Goal: Task Accomplishment & Management: Use online tool/utility

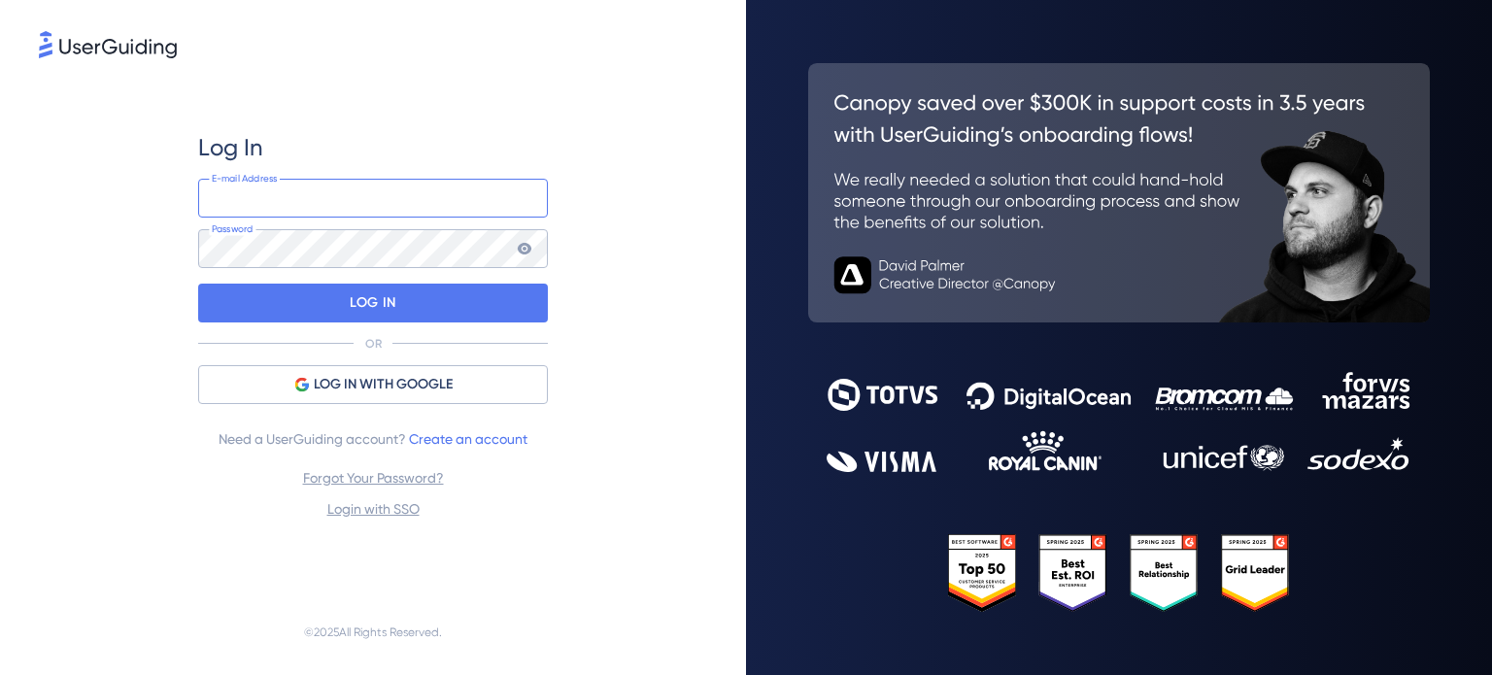
click at [390, 201] on input "email" at bounding box center [373, 198] width 350 height 39
type input "Finance@cloudways.com"
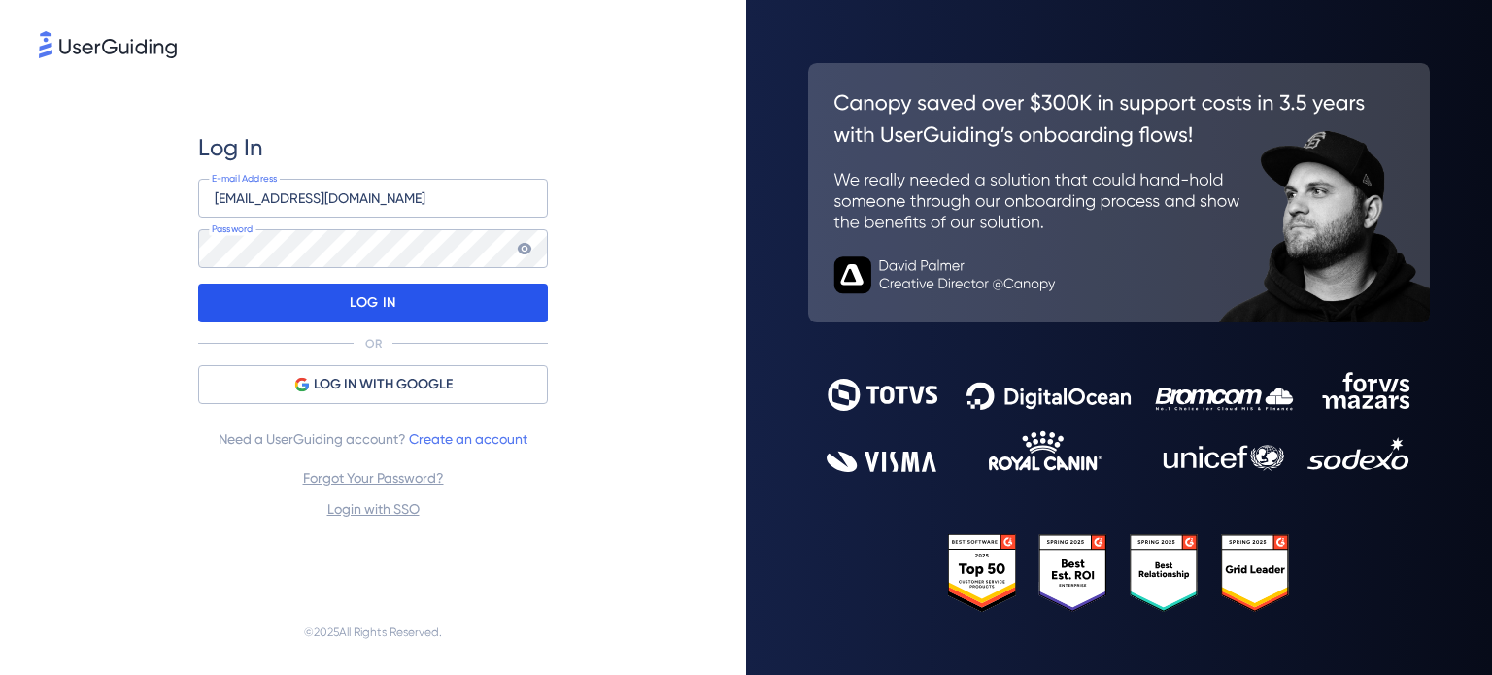
click at [413, 303] on div "LOG IN" at bounding box center [373, 303] width 350 height 39
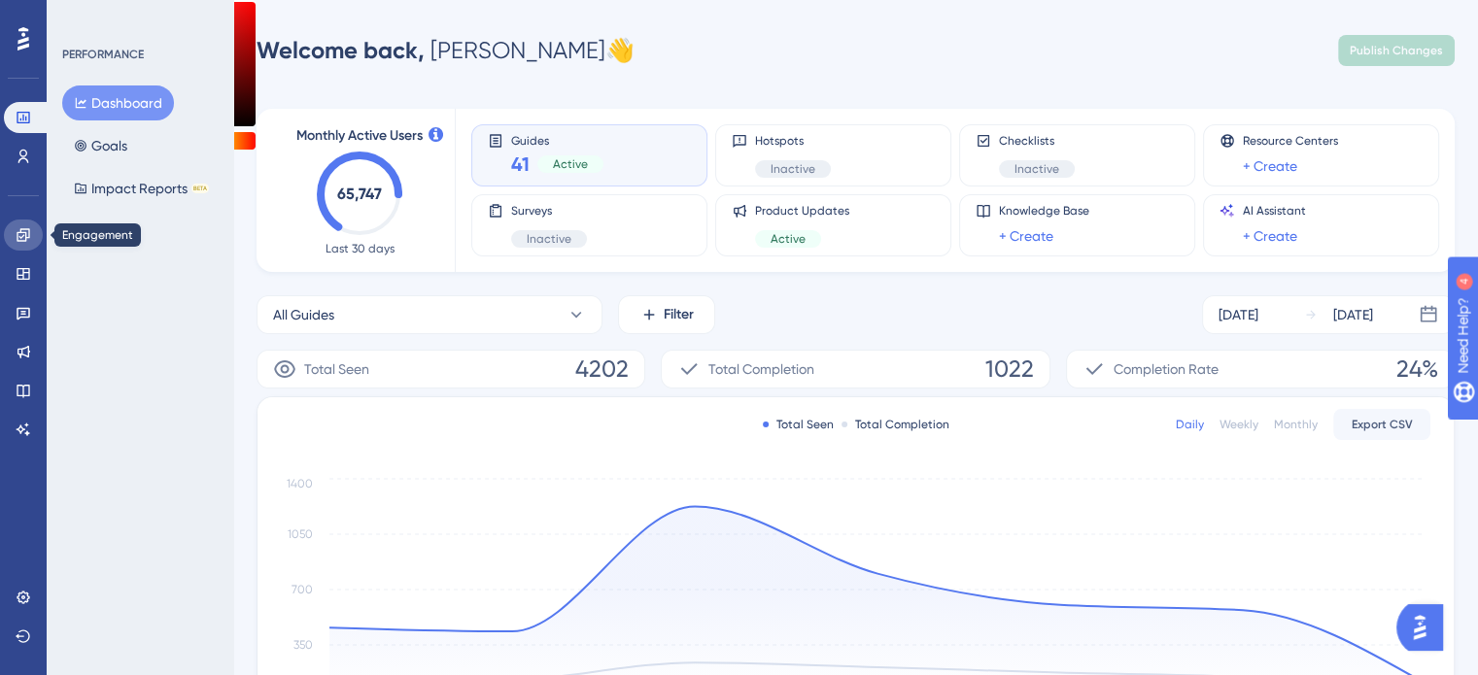
click at [26, 243] on link at bounding box center [23, 235] width 39 height 31
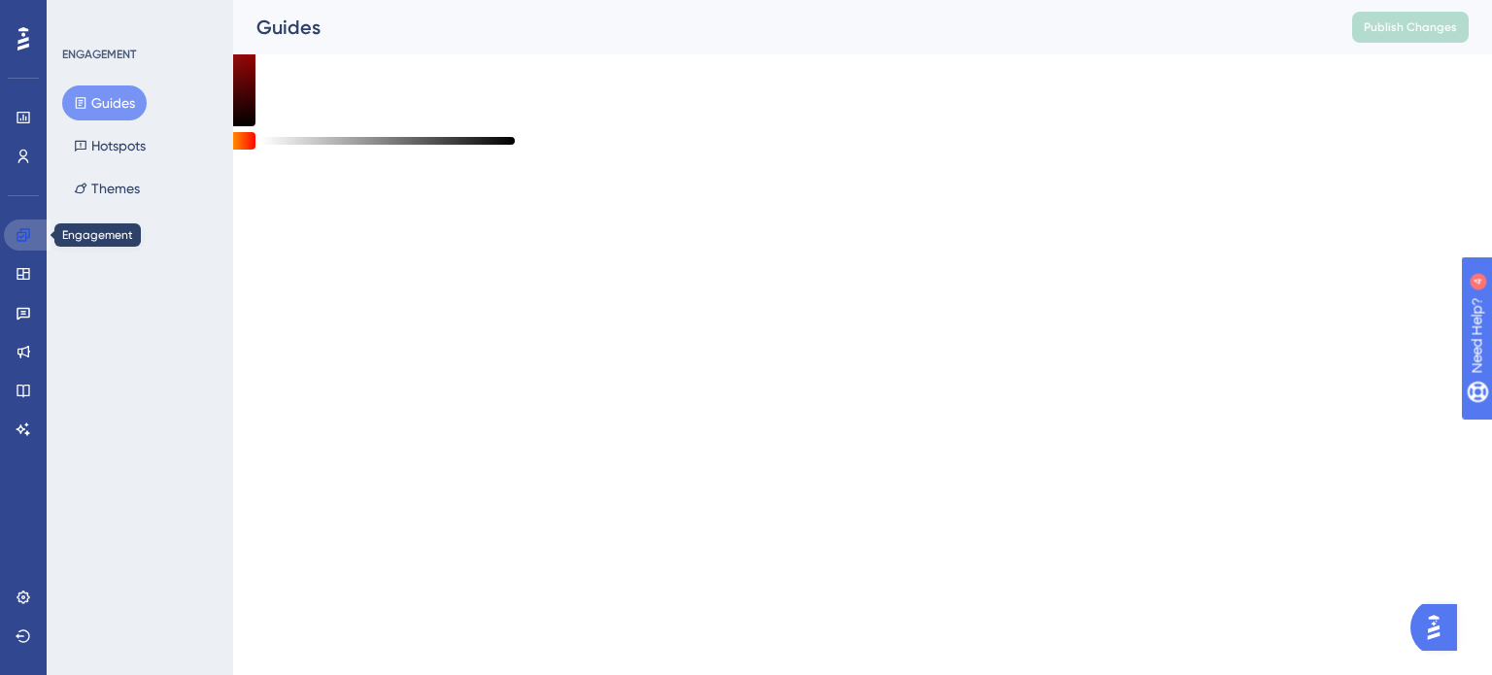
click at [26, 243] on link at bounding box center [27, 235] width 47 height 31
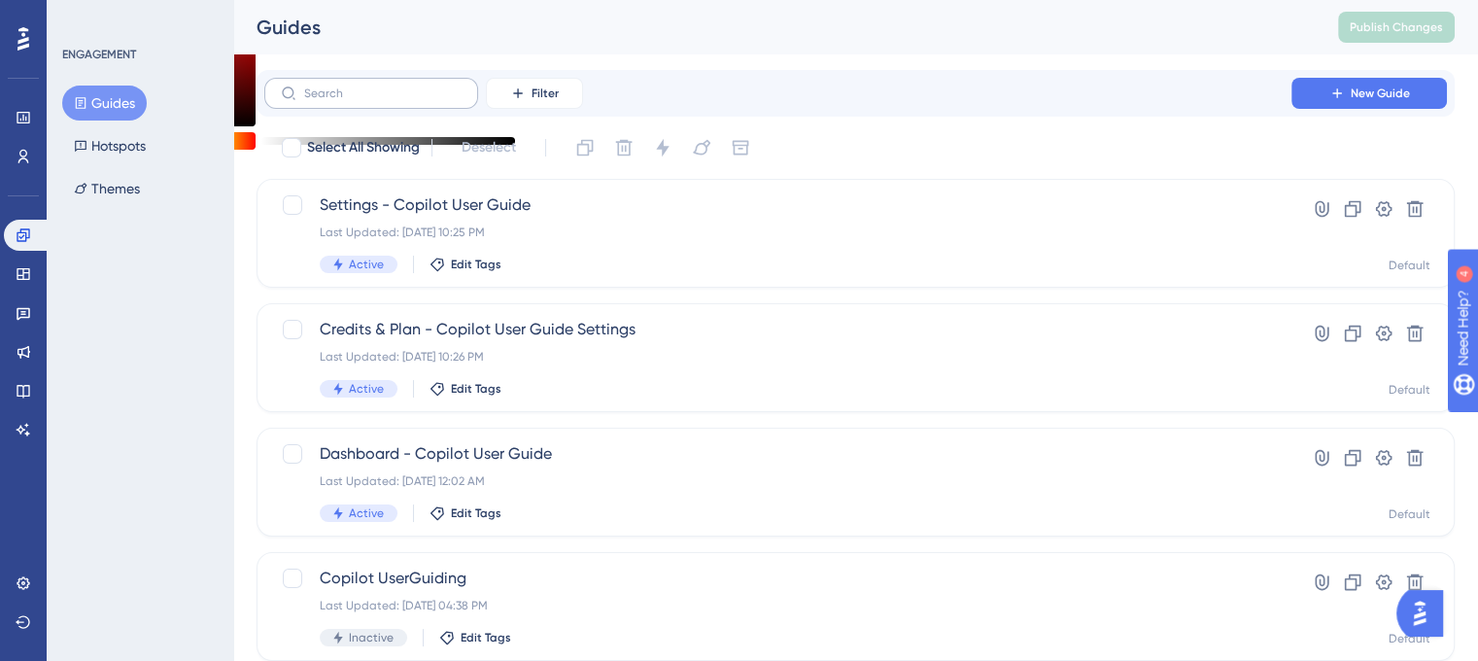
click at [380, 82] on label at bounding box center [371, 93] width 214 height 31
click at [380, 86] on input "text" at bounding box center [382, 93] width 157 height 14
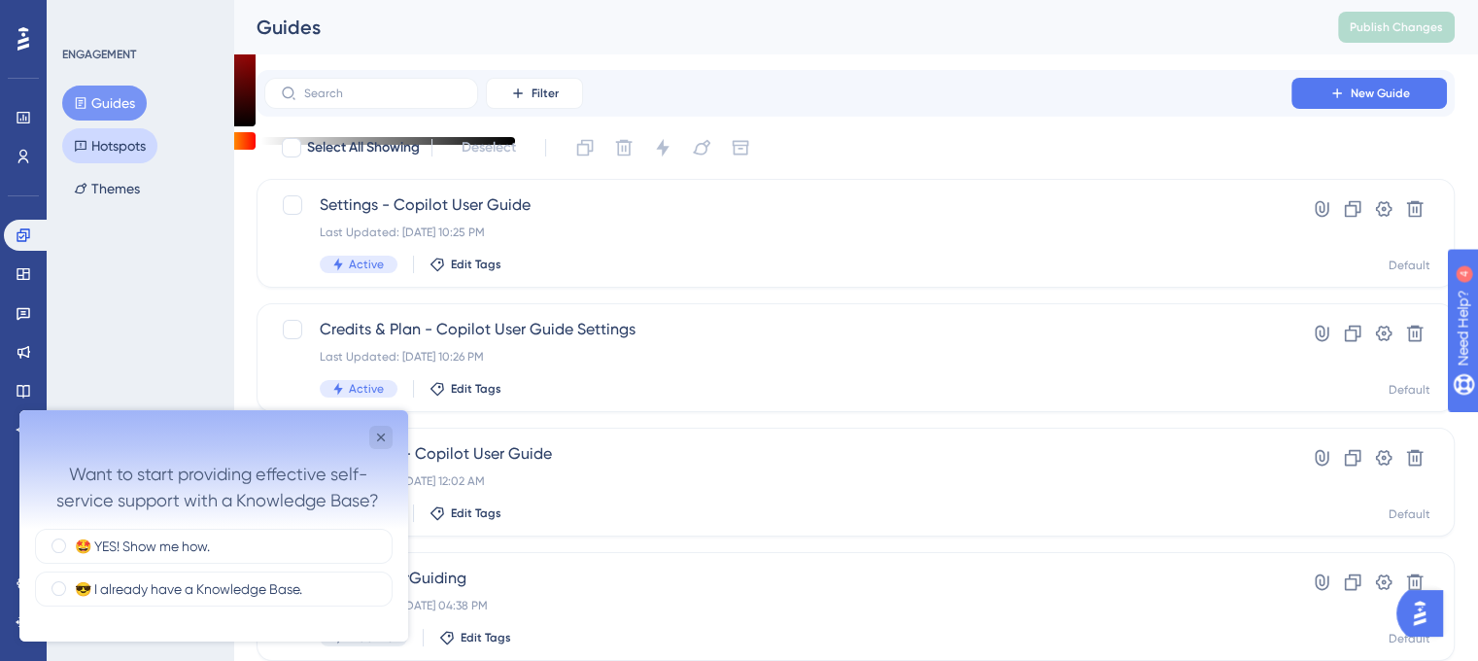
click at [127, 140] on button "Hotspots" at bounding box center [109, 145] width 95 height 35
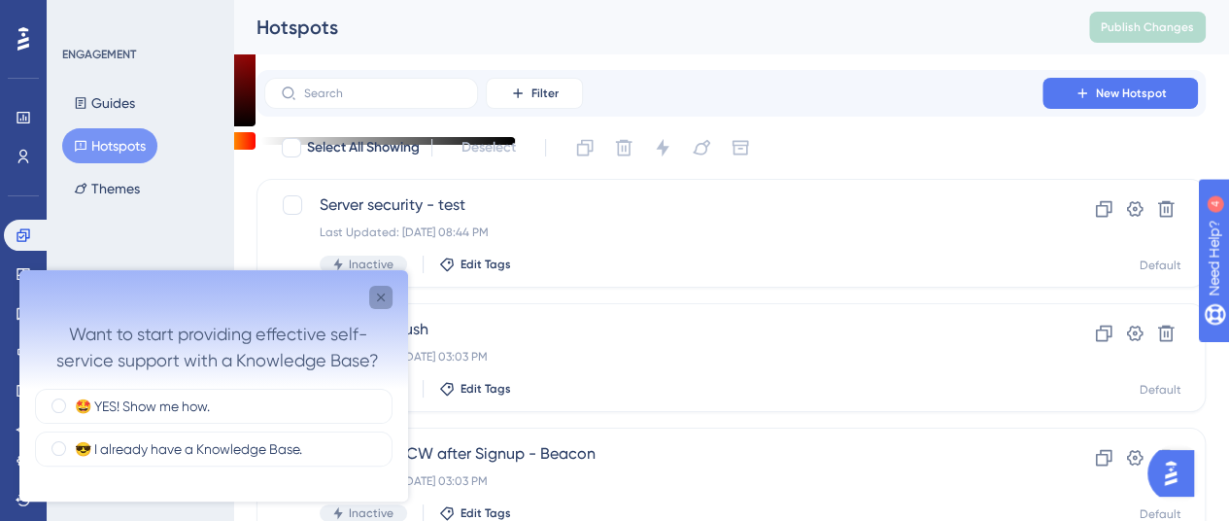
click at [389, 293] on div "Close survey" at bounding box center [380, 297] width 23 height 23
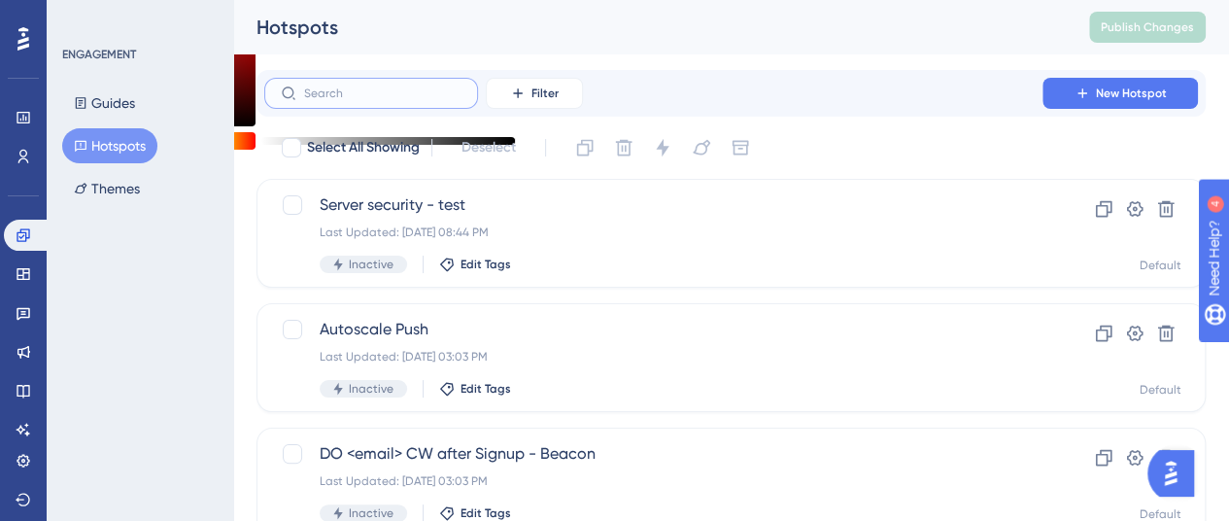
click at [398, 86] on input "text" at bounding box center [382, 93] width 157 height 14
click at [406, 97] on input "text" at bounding box center [382, 93] width 157 height 14
type input "ch"
checkbox input "true"
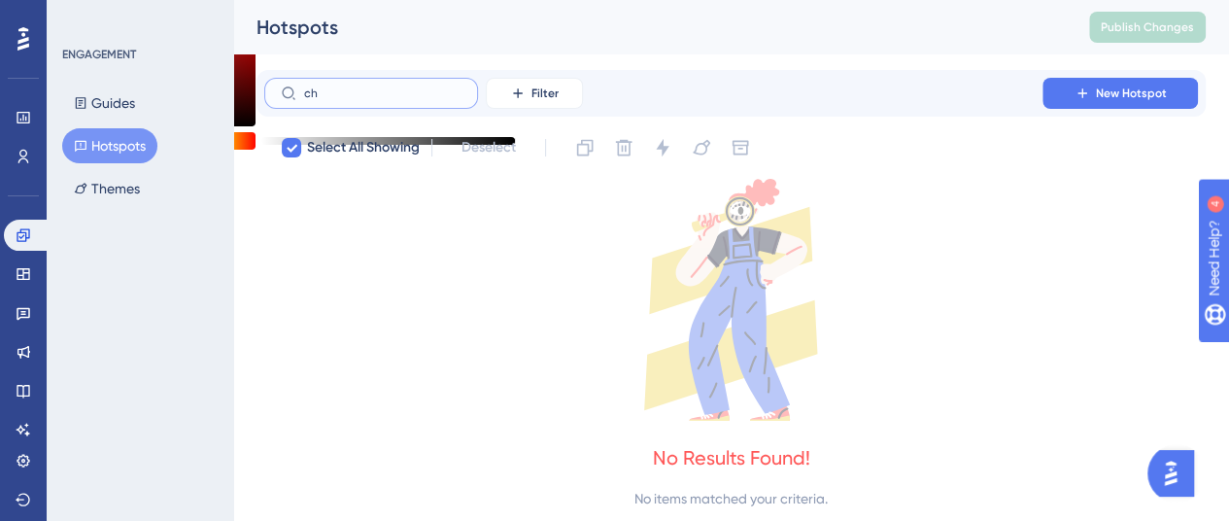
type input "c"
checkbox input "false"
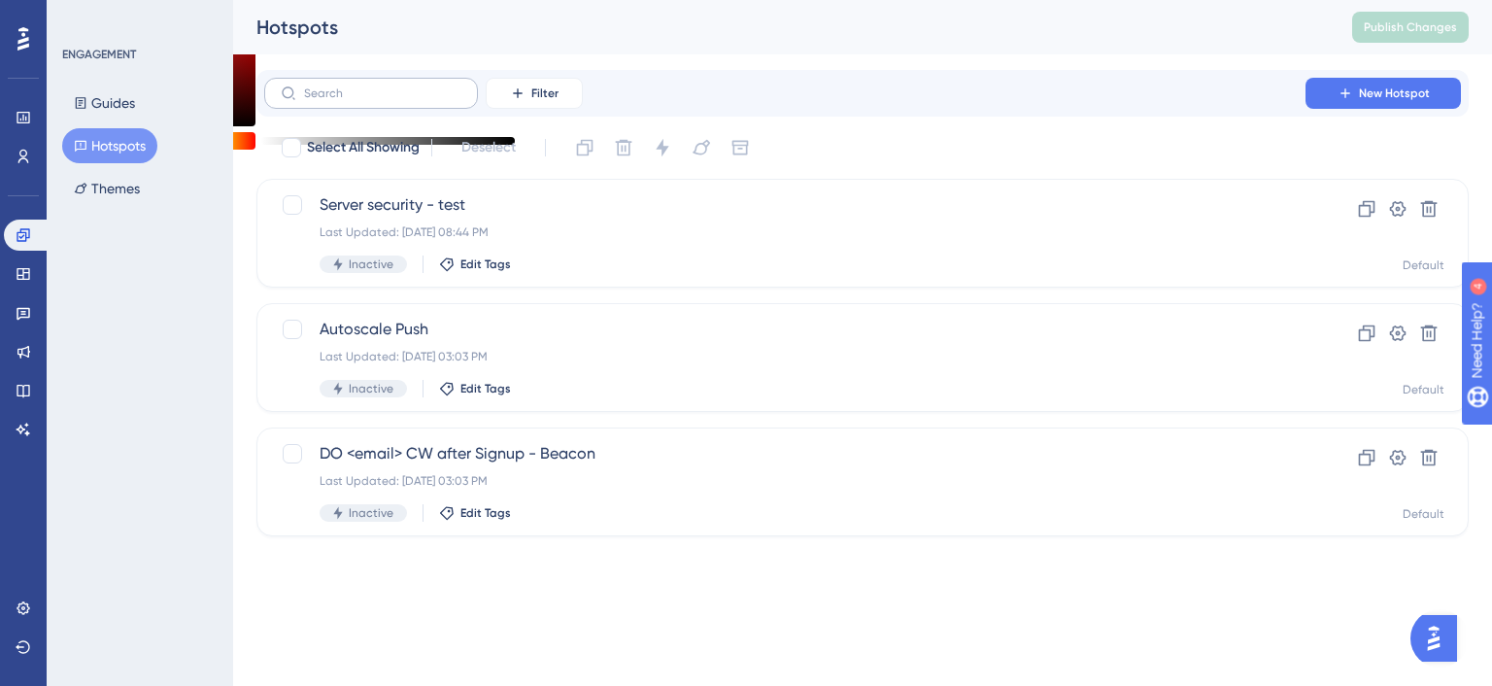
click at [404, 105] on label at bounding box center [371, 93] width 214 height 31
click at [404, 100] on input "text" at bounding box center [382, 93] width 157 height 14
type input "ch"
checkbox input "true"
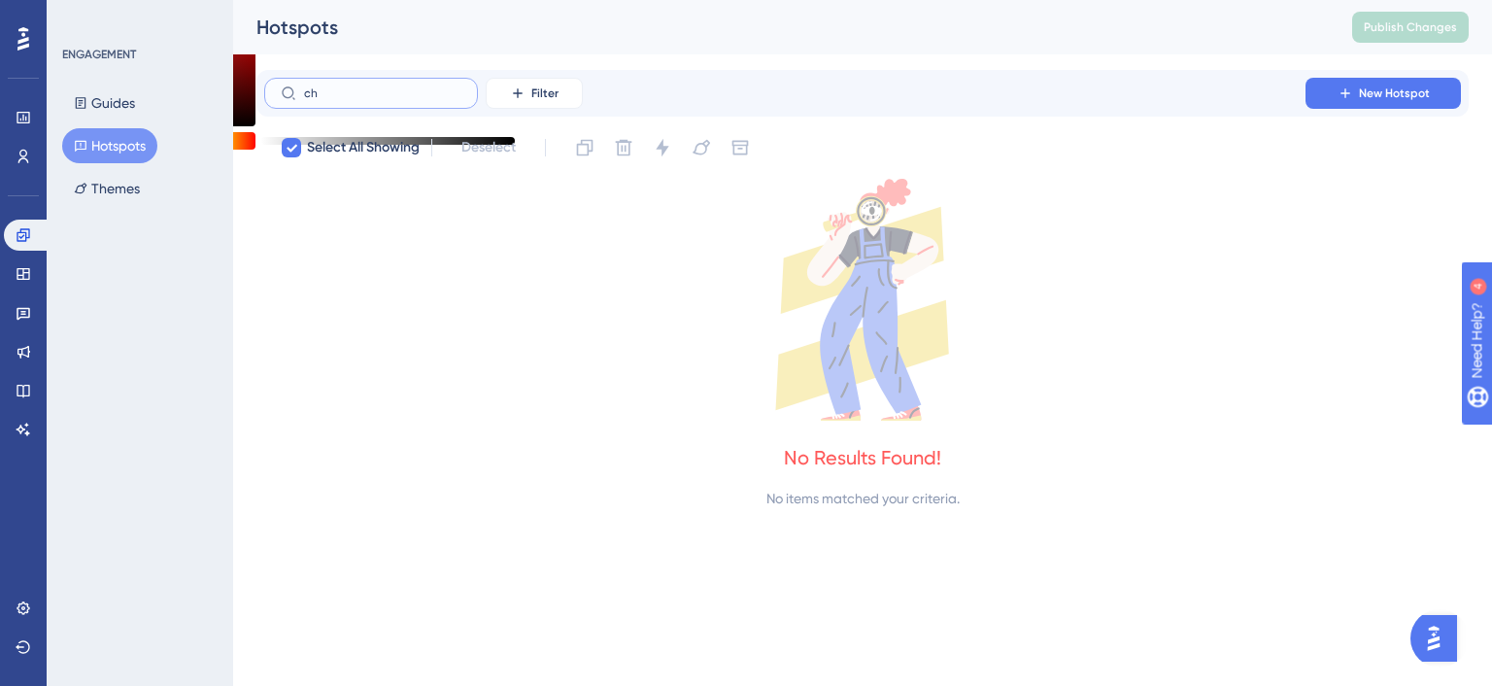
type input "c"
checkbox input "false"
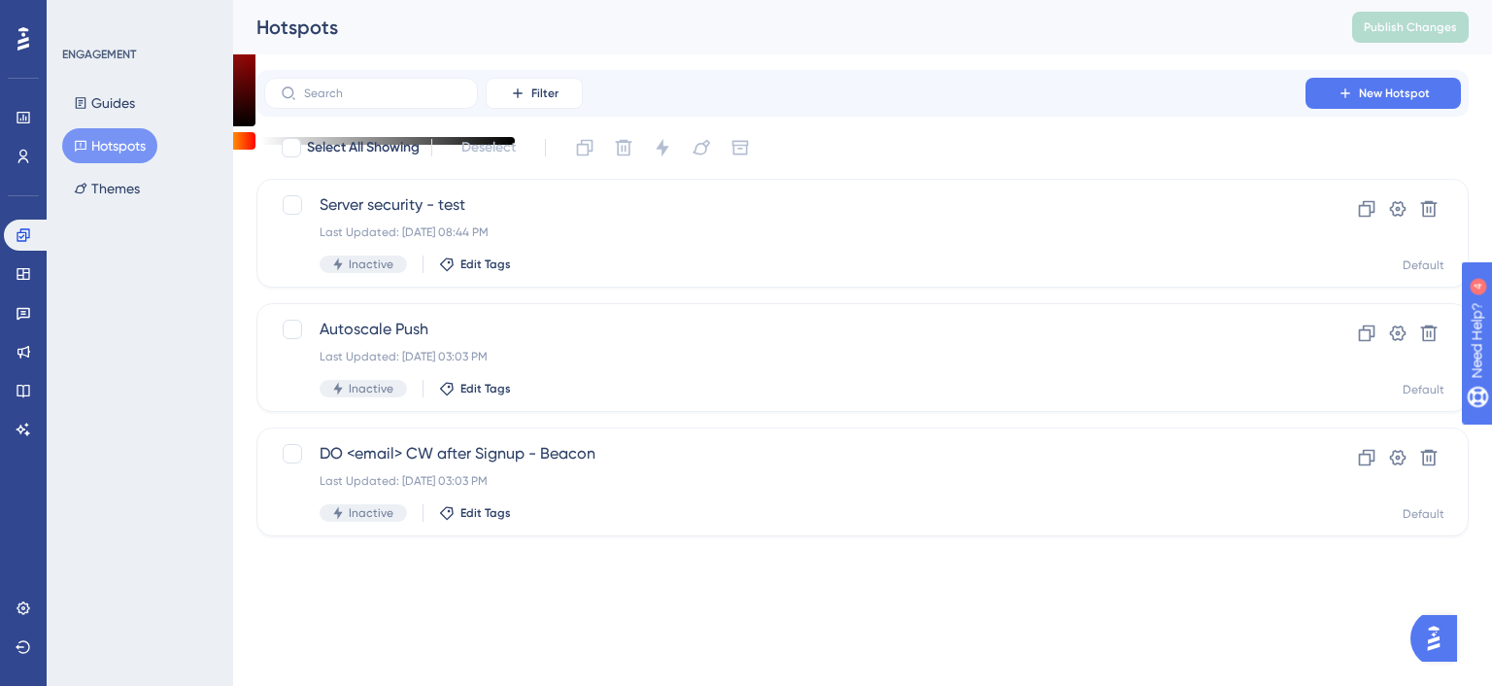
click at [114, 83] on div "ENGAGEMENT Guides Hotspots Themes" at bounding box center [140, 126] width 157 height 159
click at [131, 97] on button "Guides" at bounding box center [104, 102] width 85 height 35
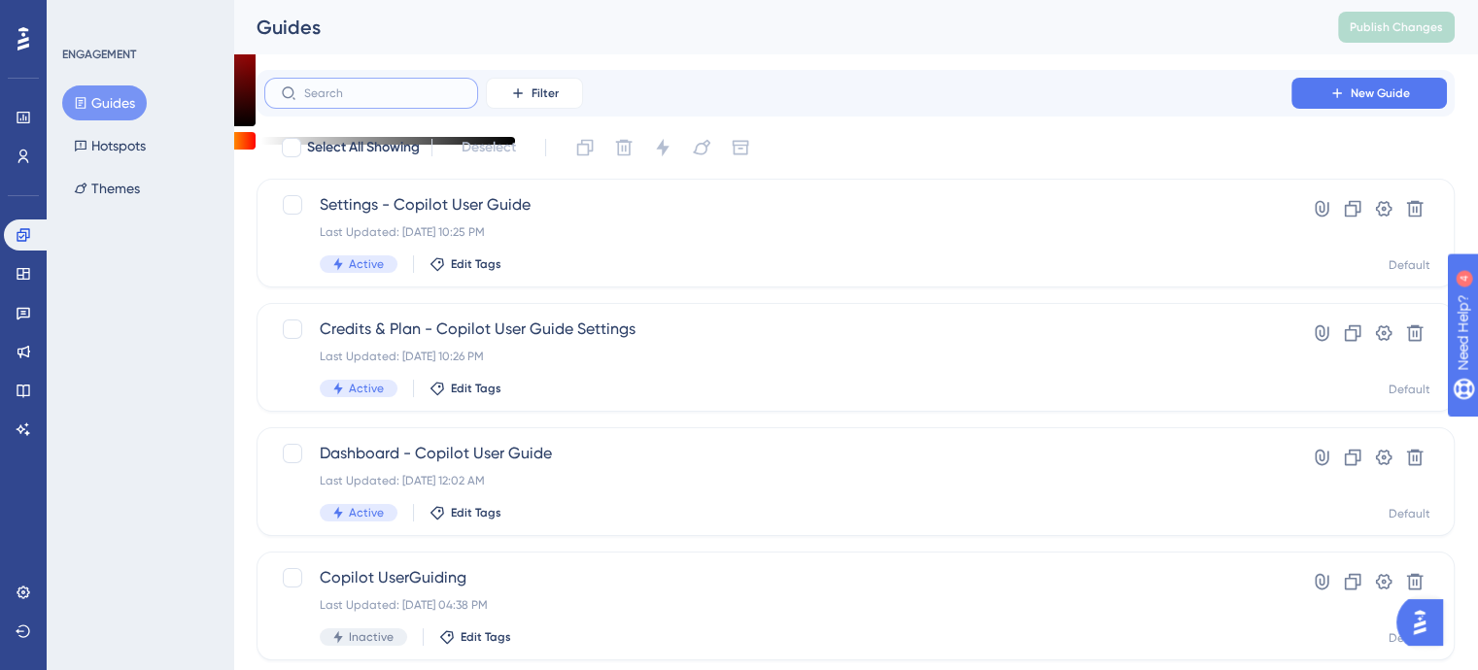
click at [370, 98] on input "text" at bounding box center [382, 93] width 157 height 14
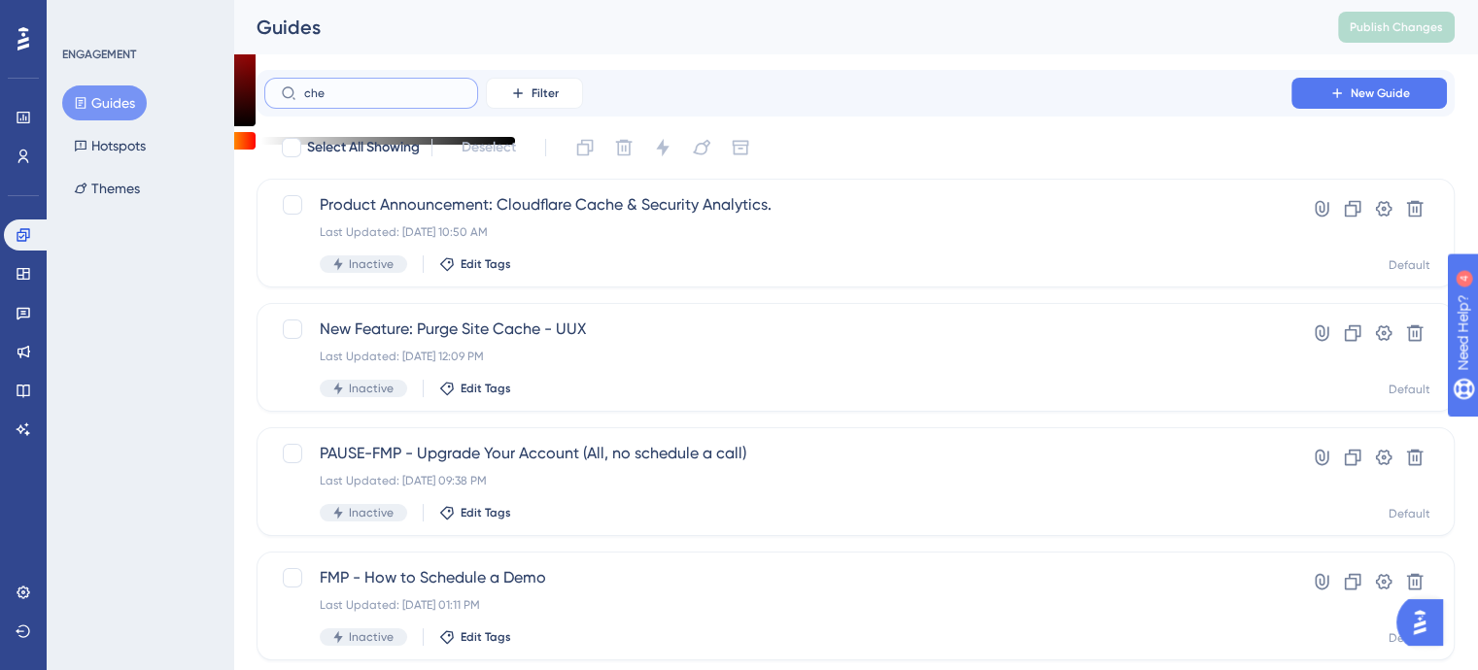
type input "chec"
checkbox input "true"
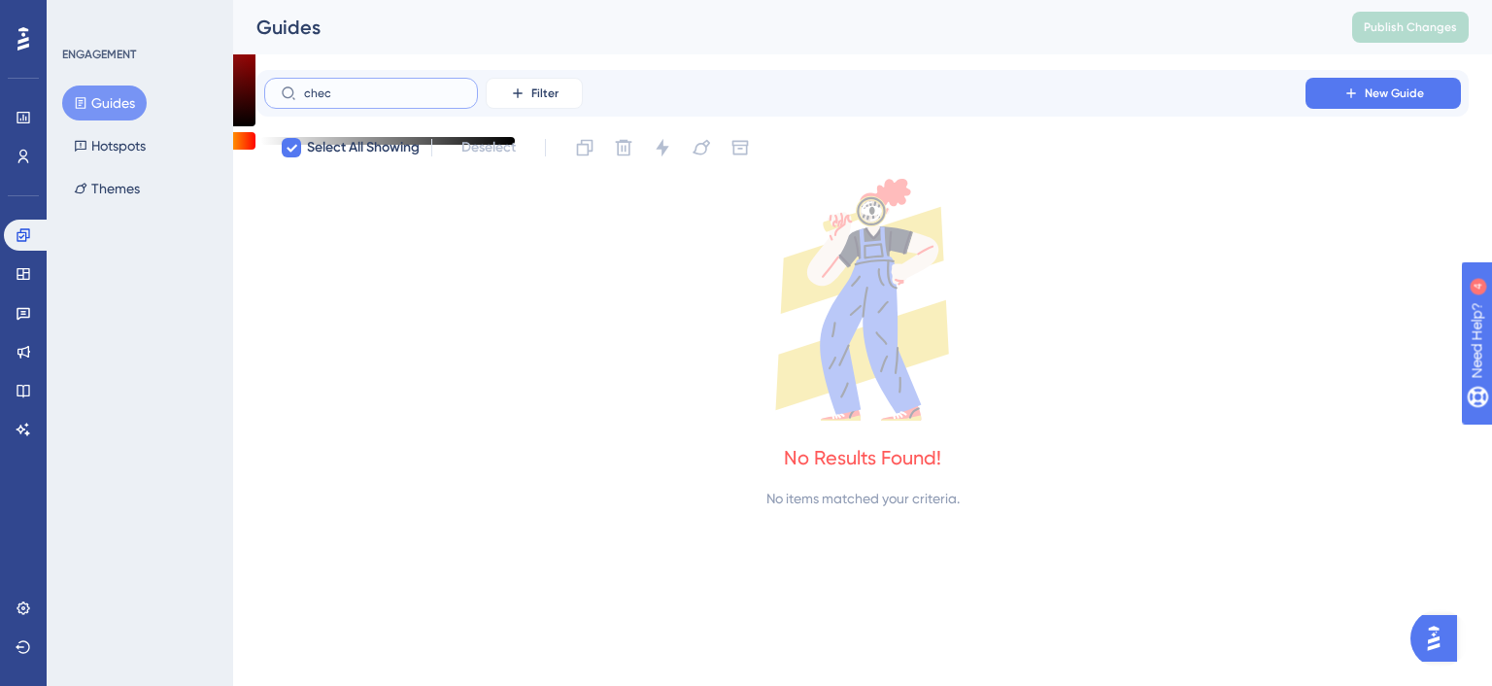
type input "che"
checkbox input "false"
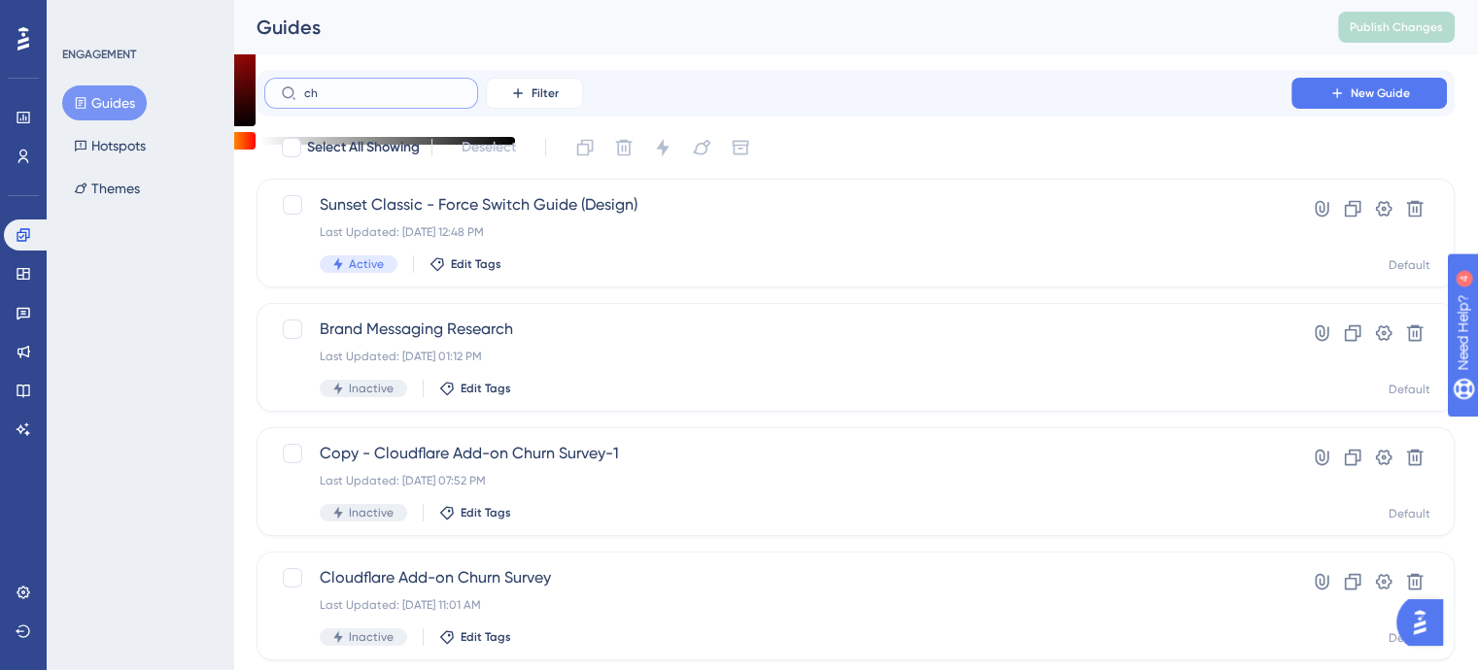
type input "c"
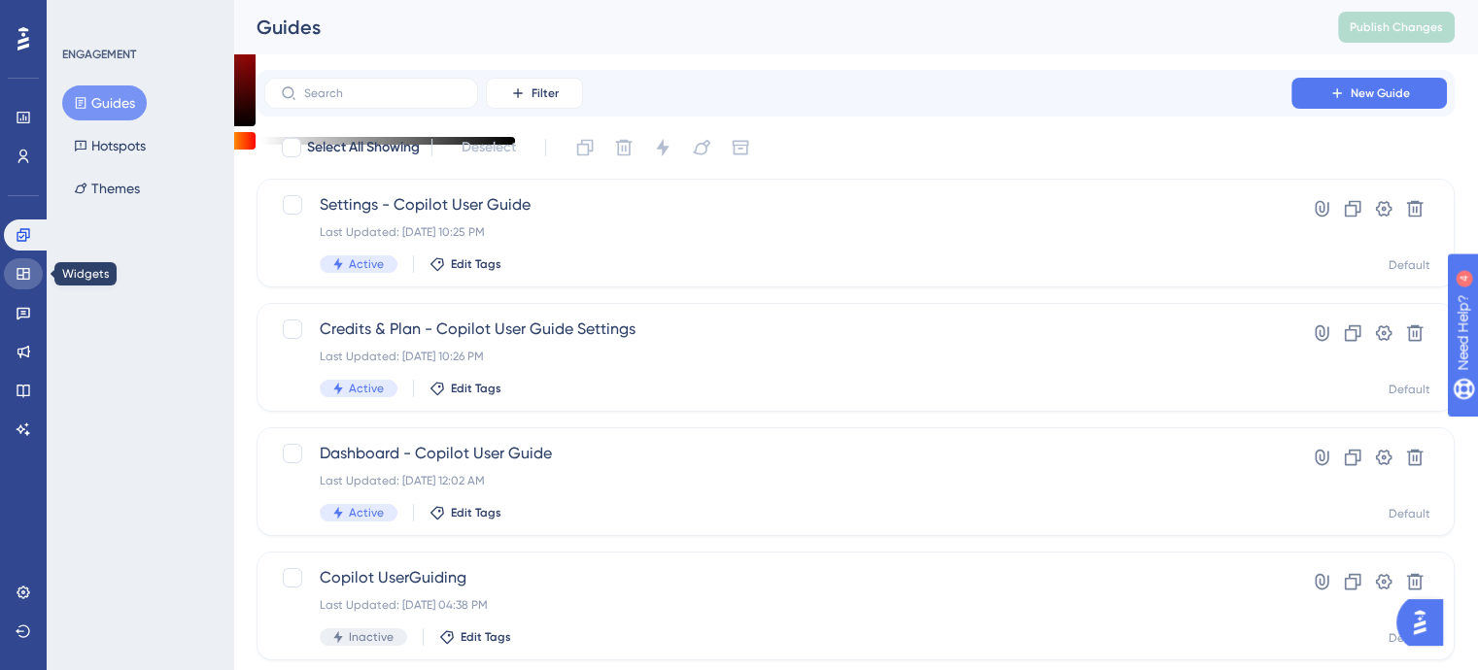
click at [19, 277] on icon at bounding box center [24, 274] width 16 height 16
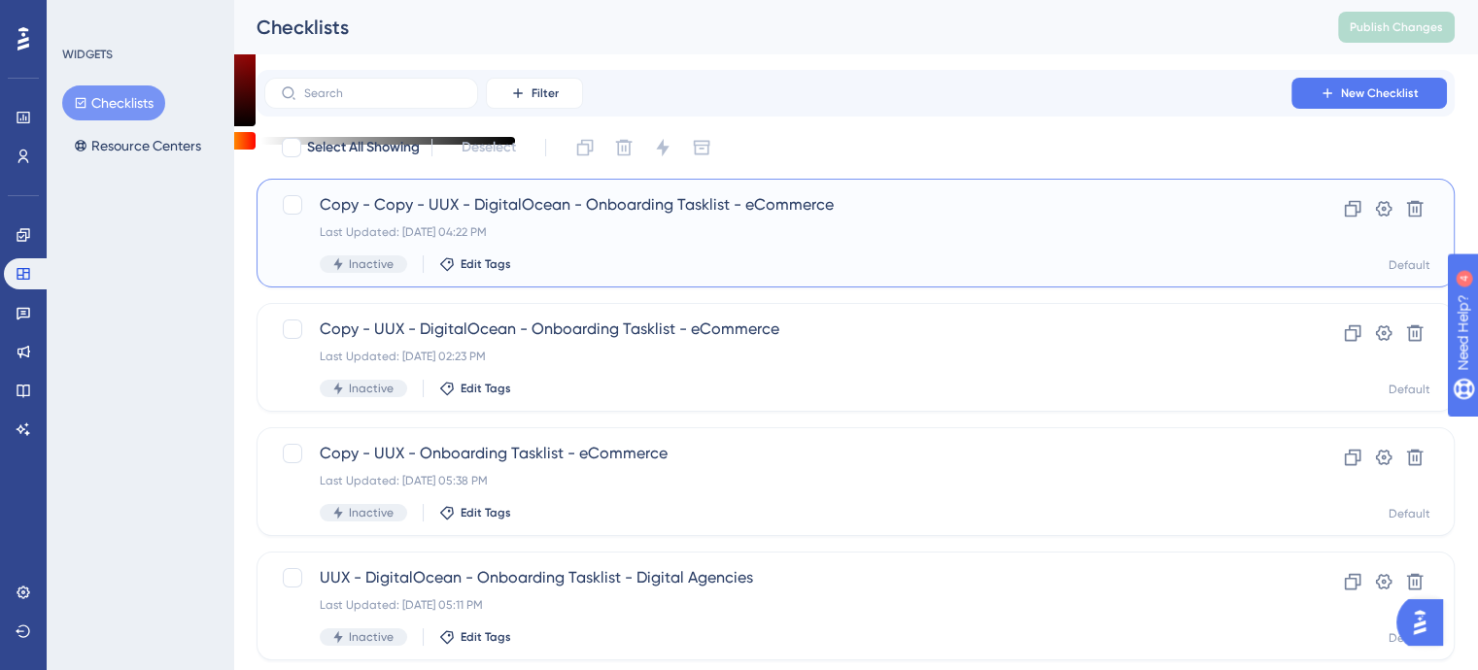
click at [455, 205] on span "Copy - Copy - UUX - DigitalOcean - Onboarding Tasklist - eCommerce" at bounding box center [778, 204] width 916 height 23
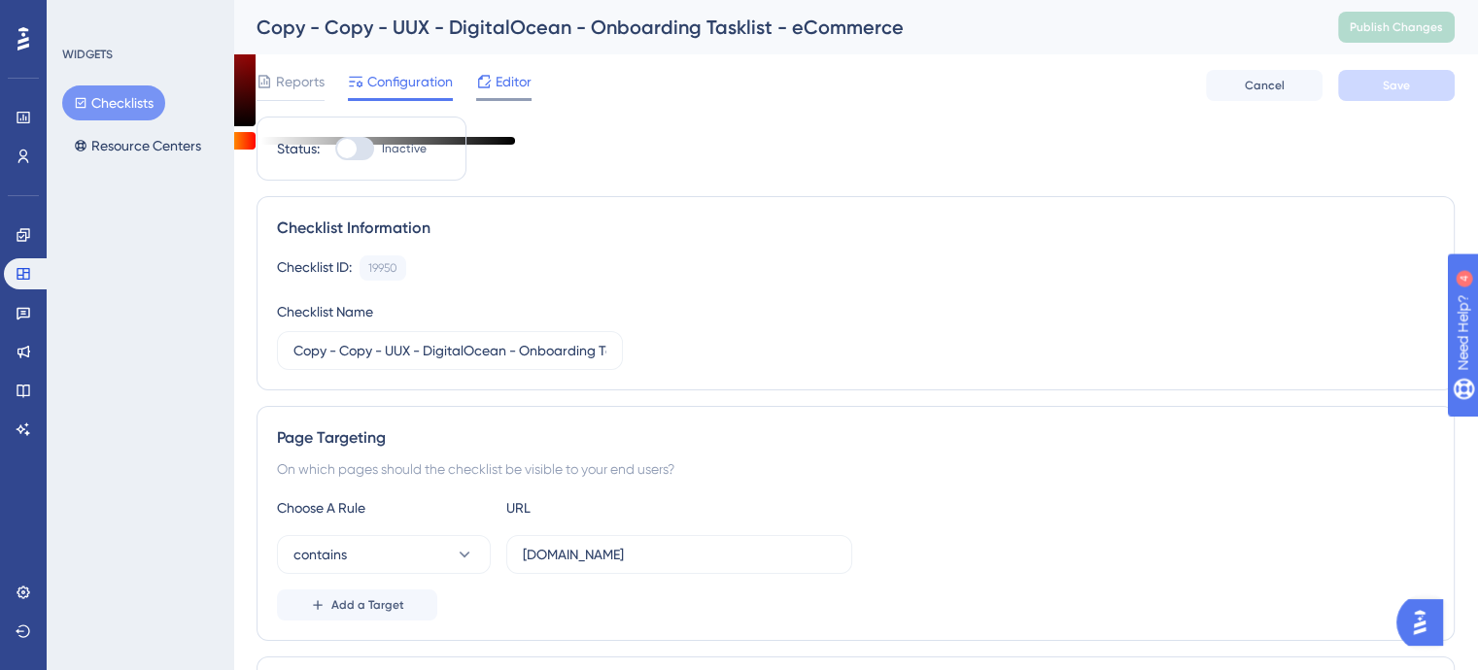
click at [521, 86] on span "Editor" at bounding box center [514, 81] width 36 height 23
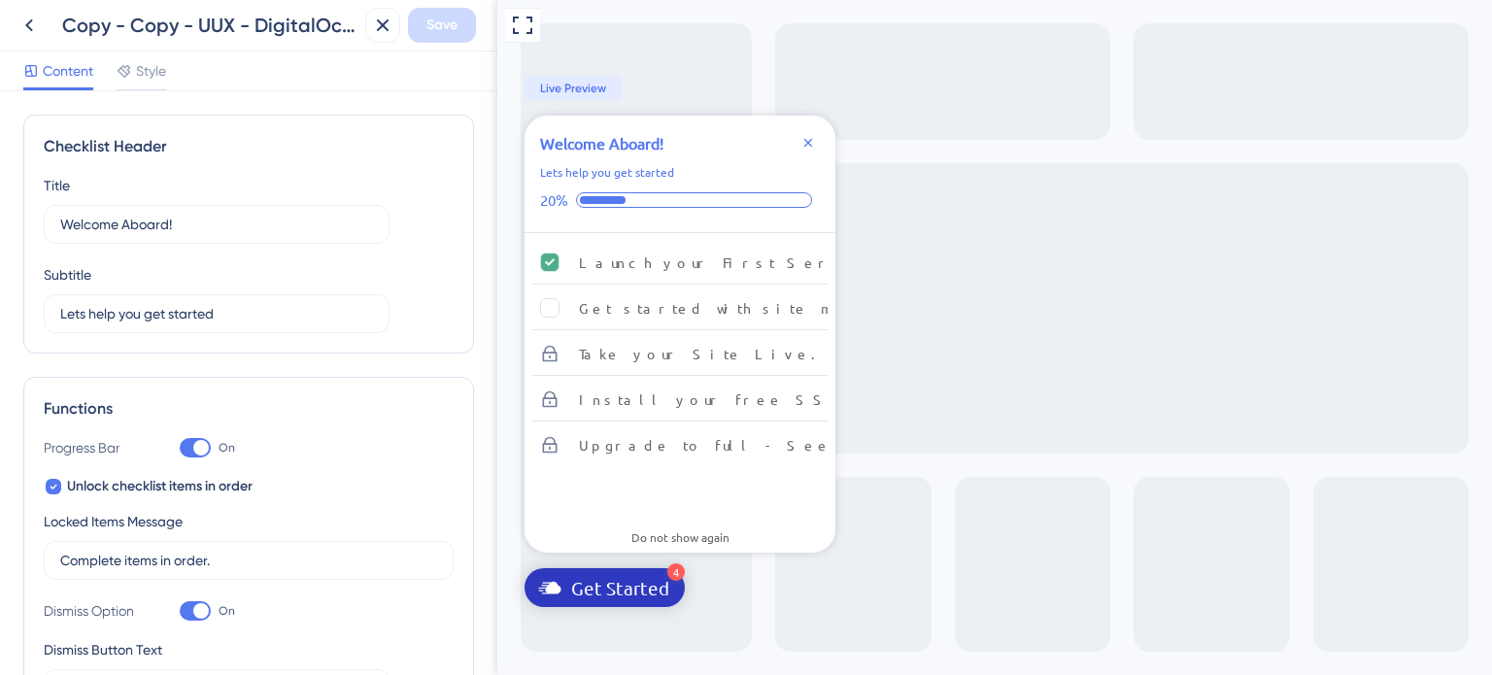
click at [23, 340] on button "×" at bounding box center [11, 350] width 23 height 20
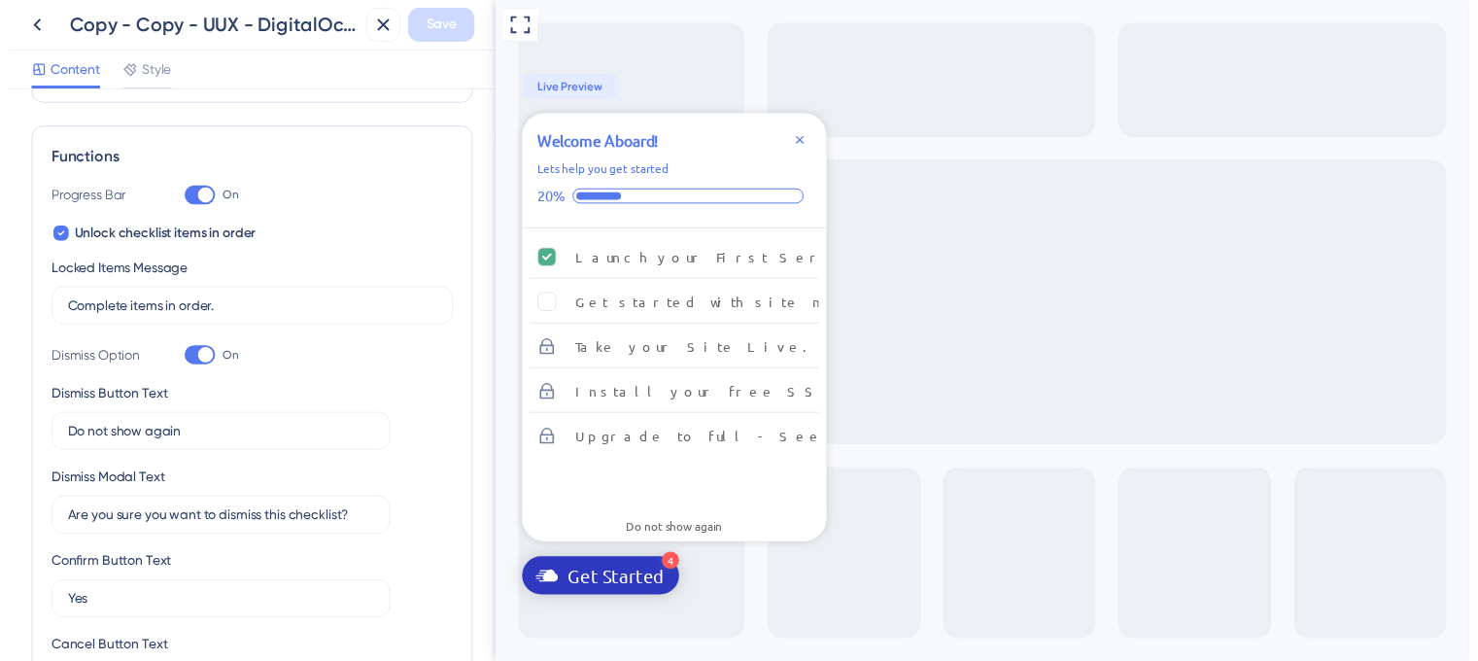
scroll to position [248, 0]
click at [694, 310] on div "Get started with site migration." at bounding box center [764, 307] width 371 height 23
click at [29, 22] on icon at bounding box center [29, 25] width 8 height 13
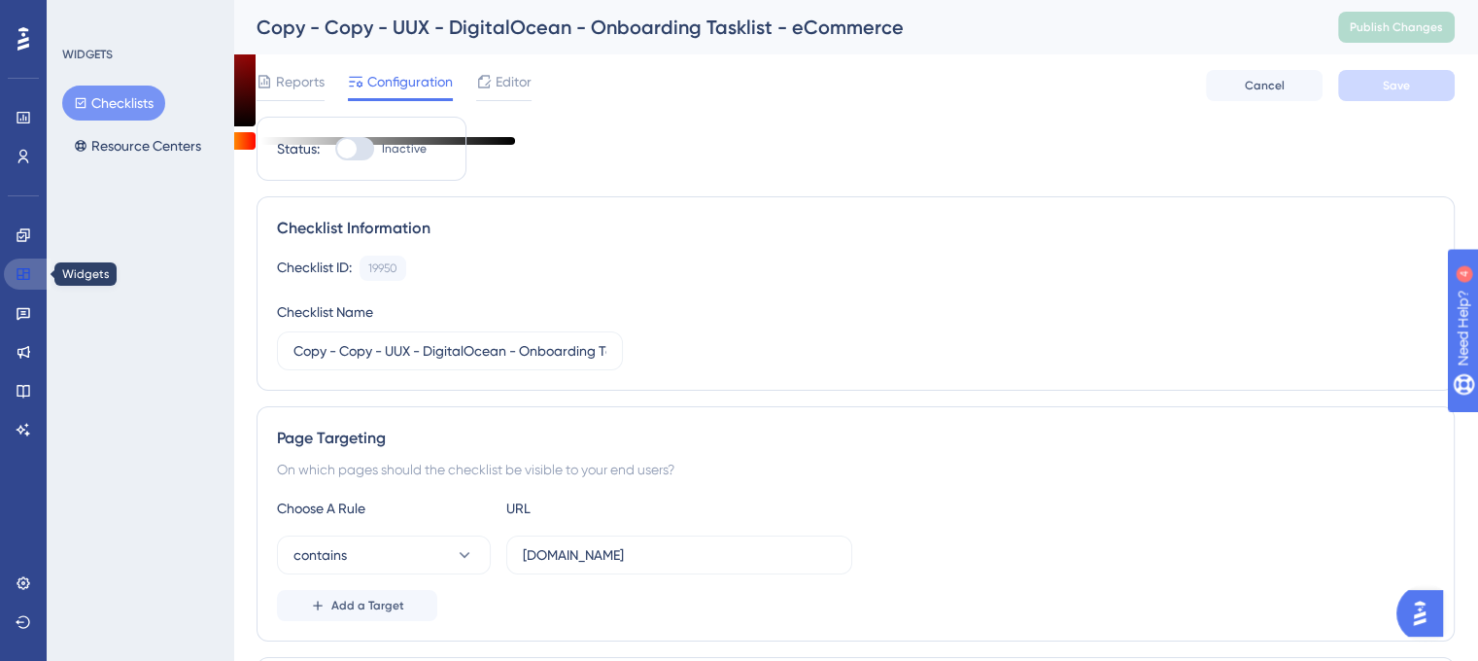
click at [21, 275] on icon at bounding box center [23, 274] width 13 height 12
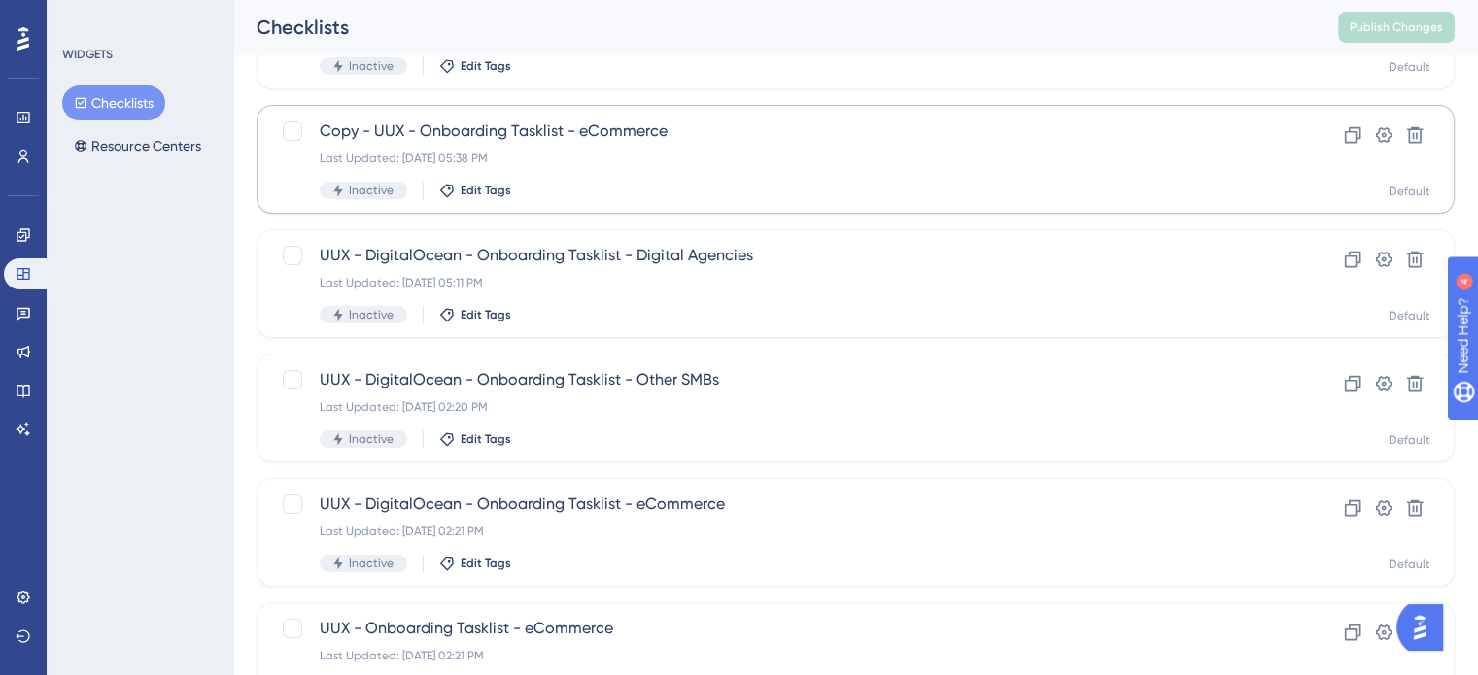
scroll to position [315, 0]
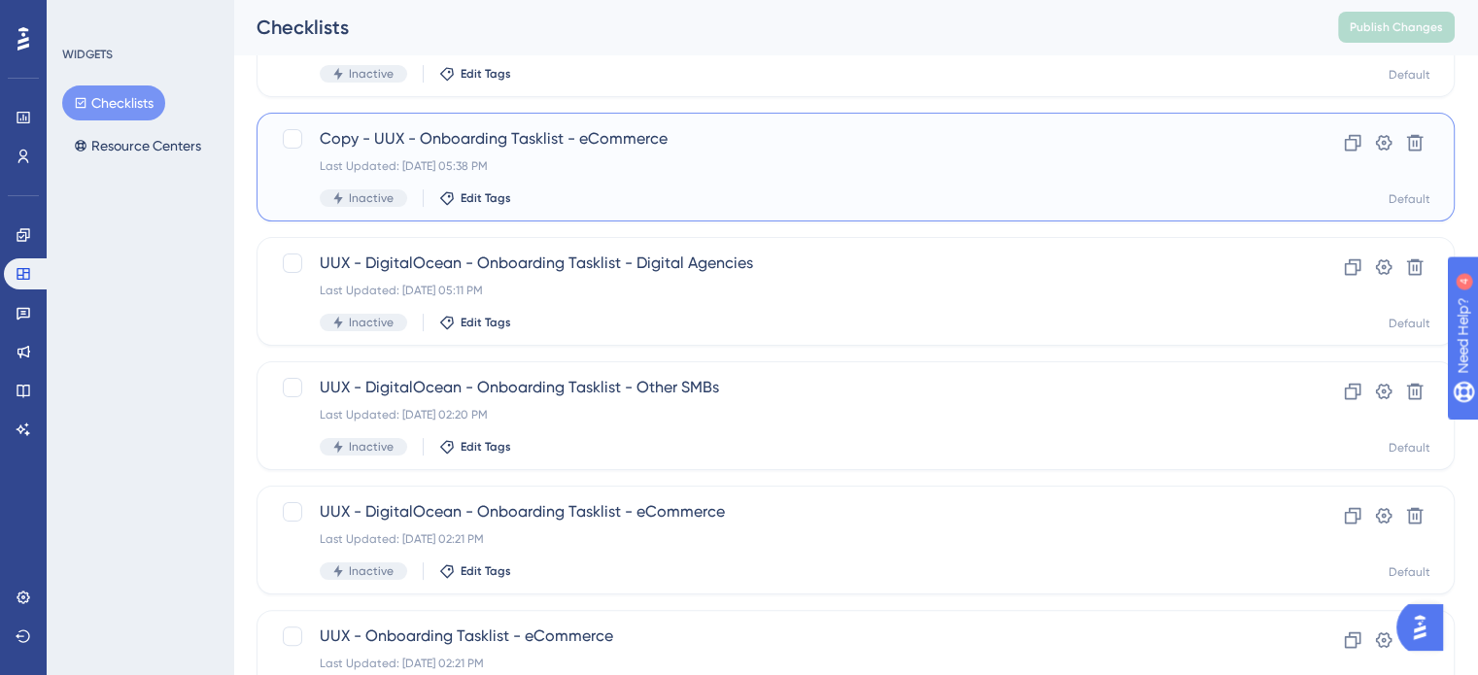
click at [464, 134] on span "Copy - UUX - Onboarding Tasklist - eCommerce" at bounding box center [778, 138] width 916 height 23
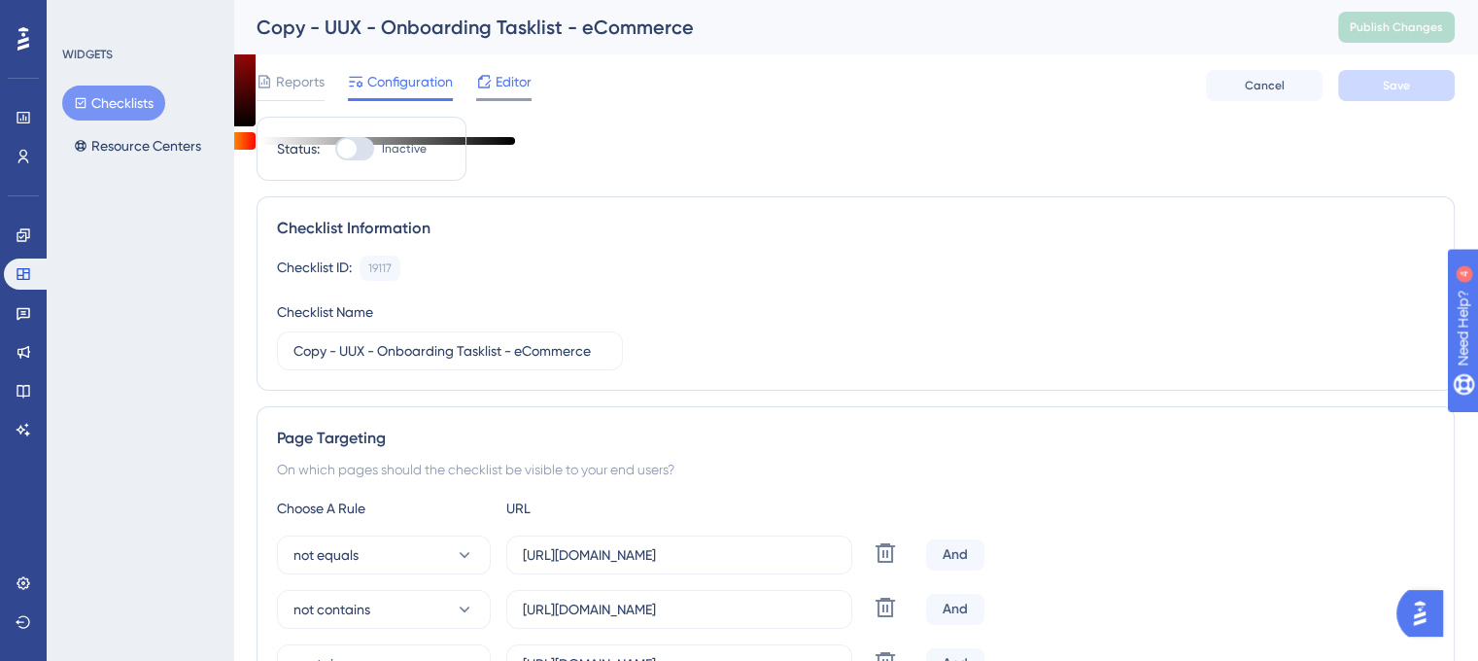
click at [515, 87] on span "Editor" at bounding box center [514, 81] width 36 height 23
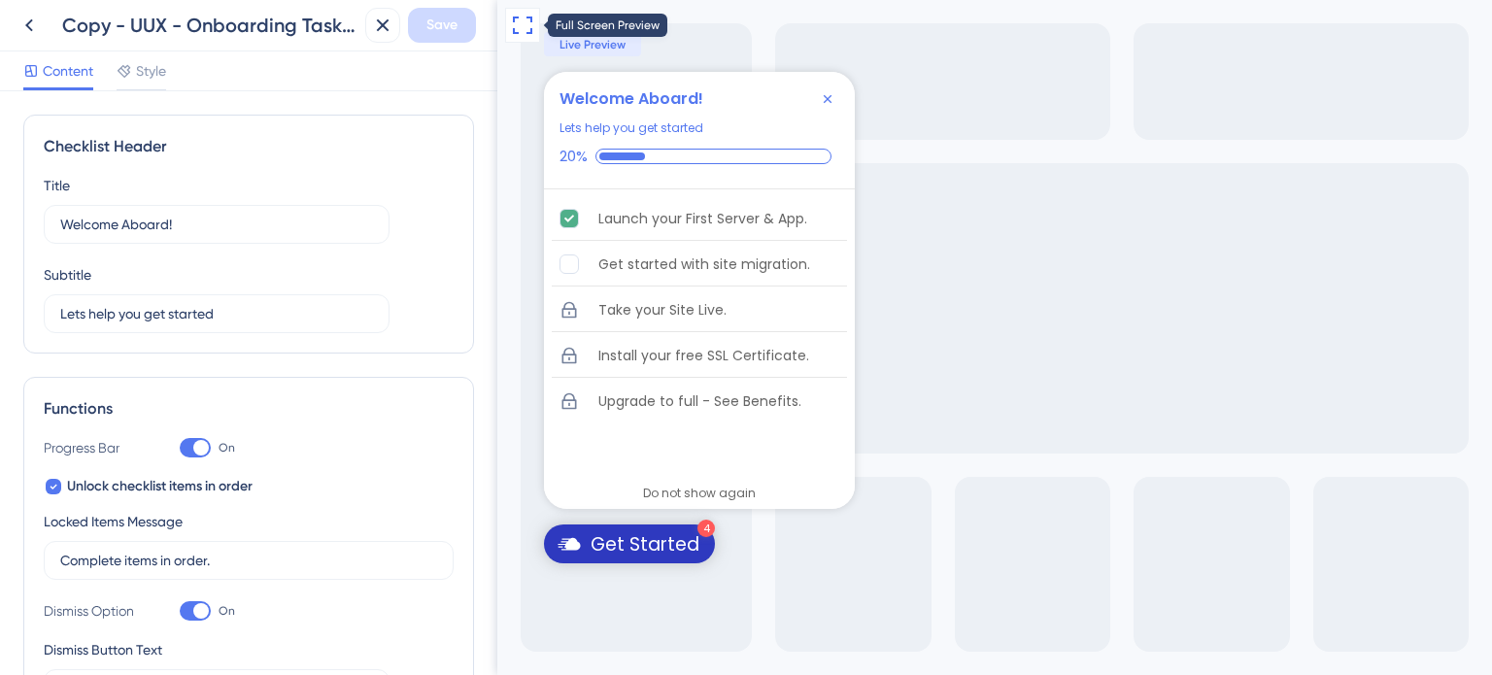
click at [524, 34] on icon at bounding box center [522, 25] width 23 height 23
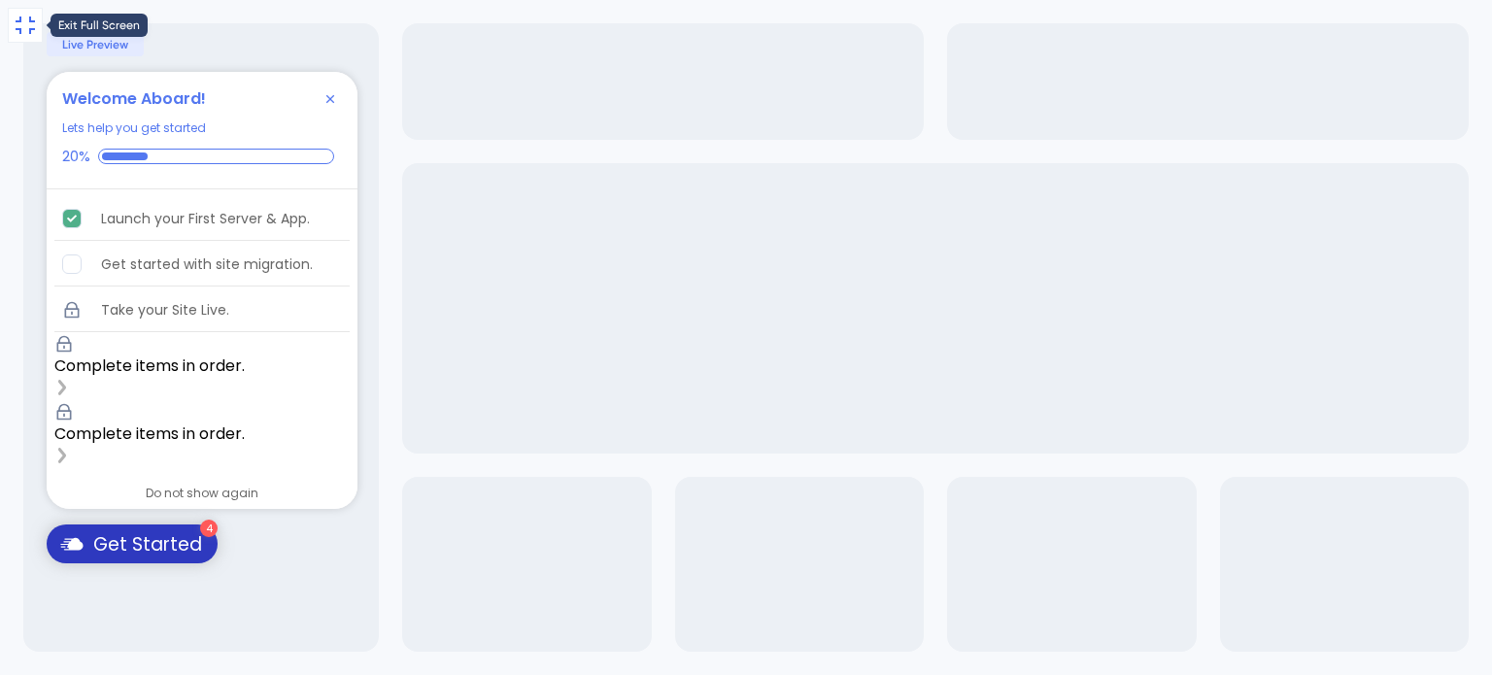
click at [24, 29] on icon at bounding box center [25, 25] width 23 height 23
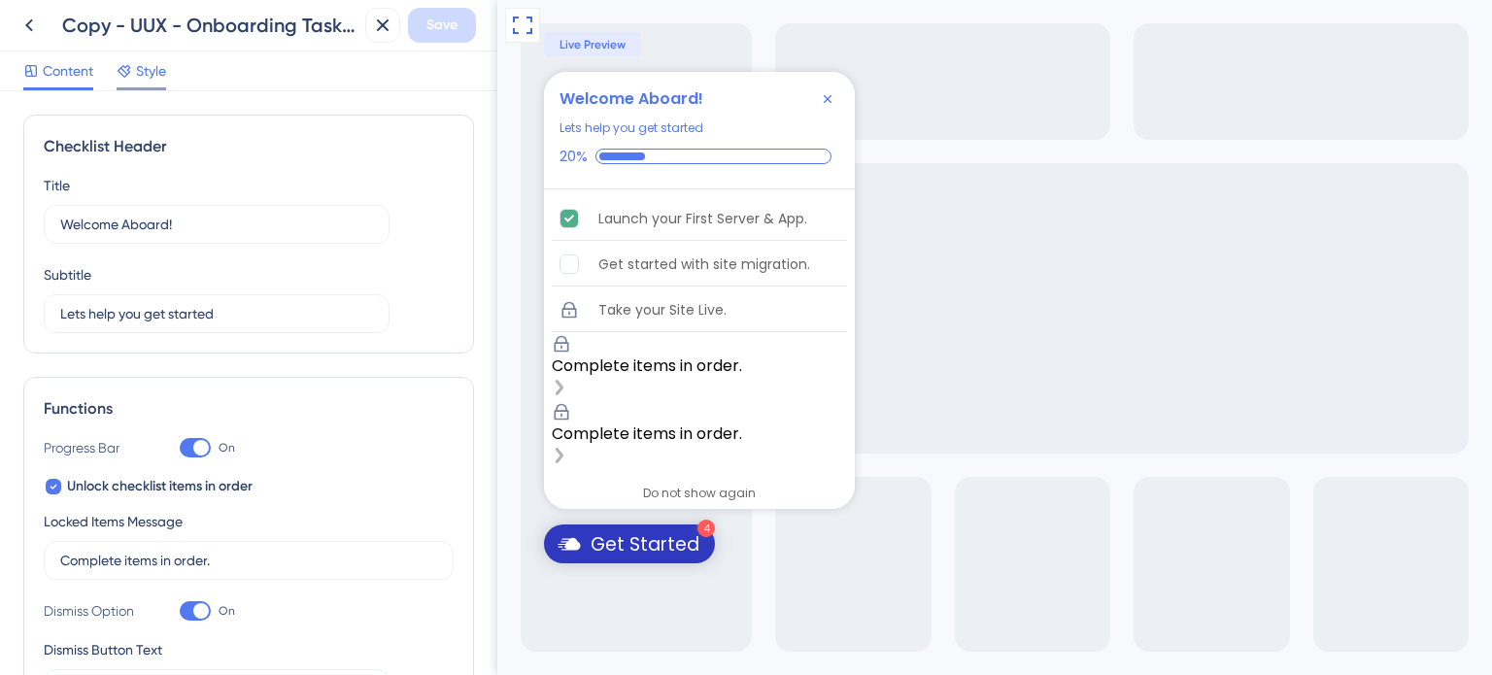
click at [160, 77] on span "Style" at bounding box center [151, 70] width 30 height 23
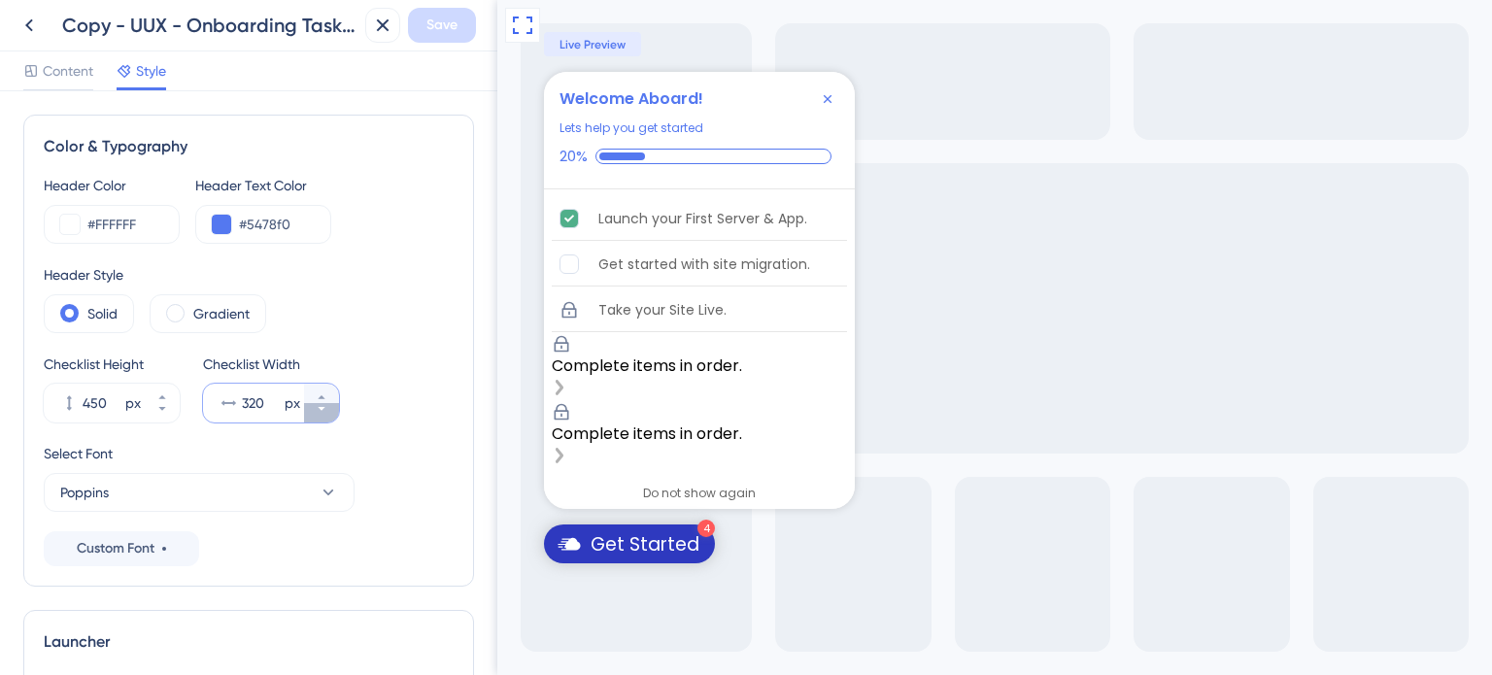
click at [316, 412] on icon at bounding box center [322, 409] width 12 height 12
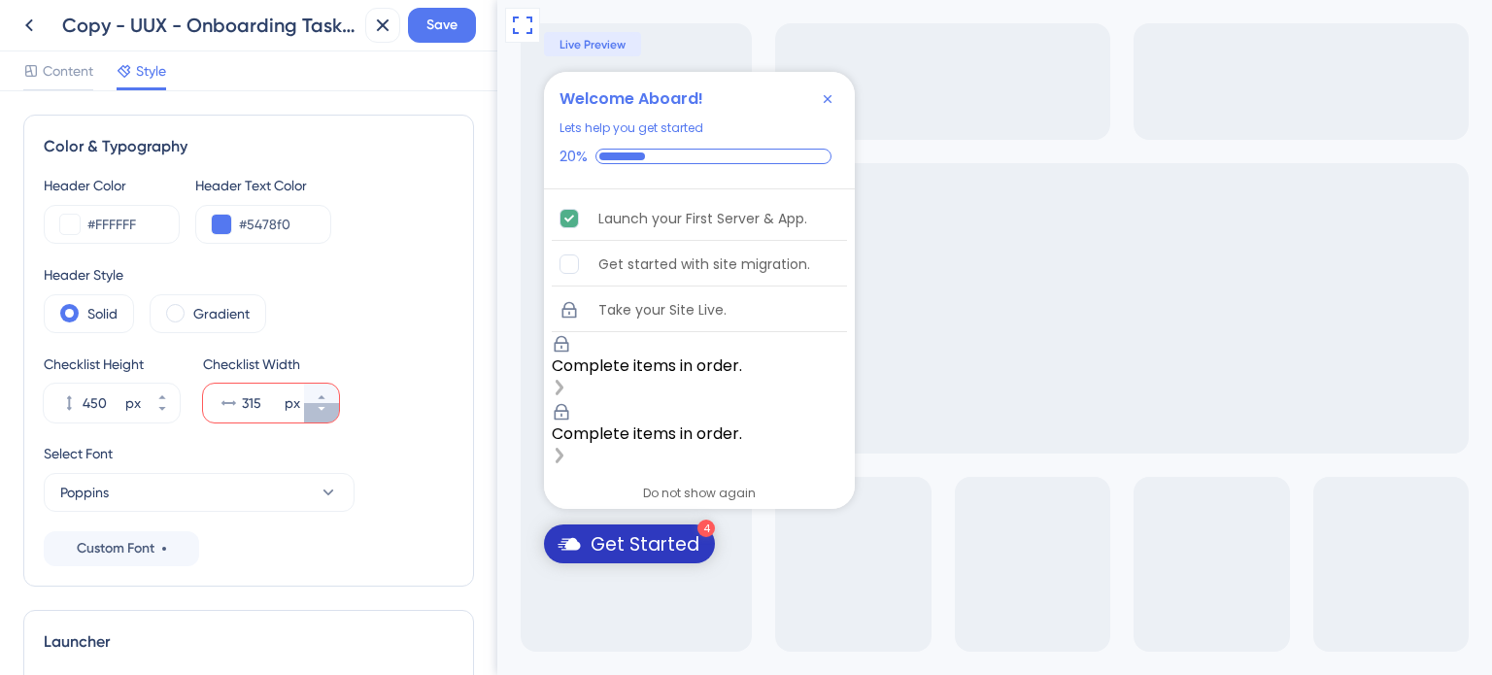
click at [316, 412] on icon at bounding box center [322, 409] width 12 height 12
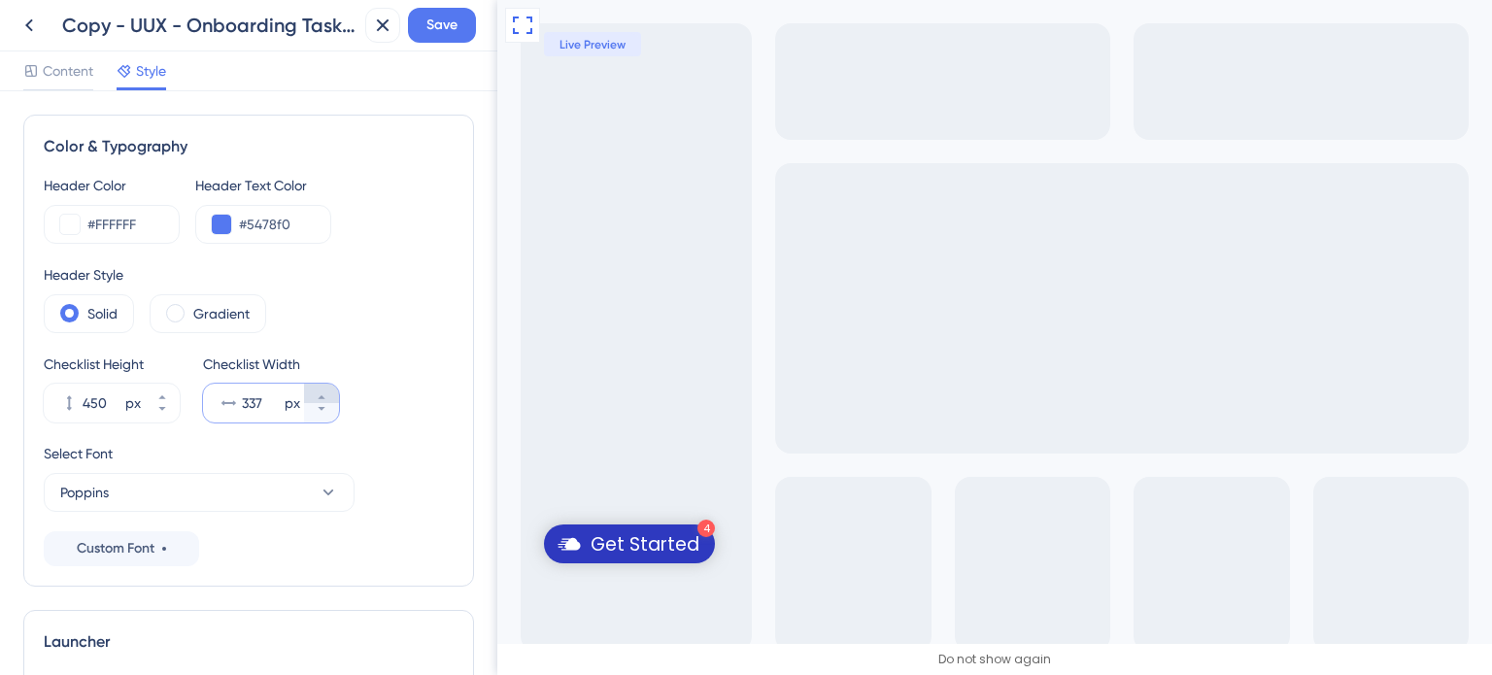
click at [321, 397] on icon at bounding box center [321, 397] width 7 height 4
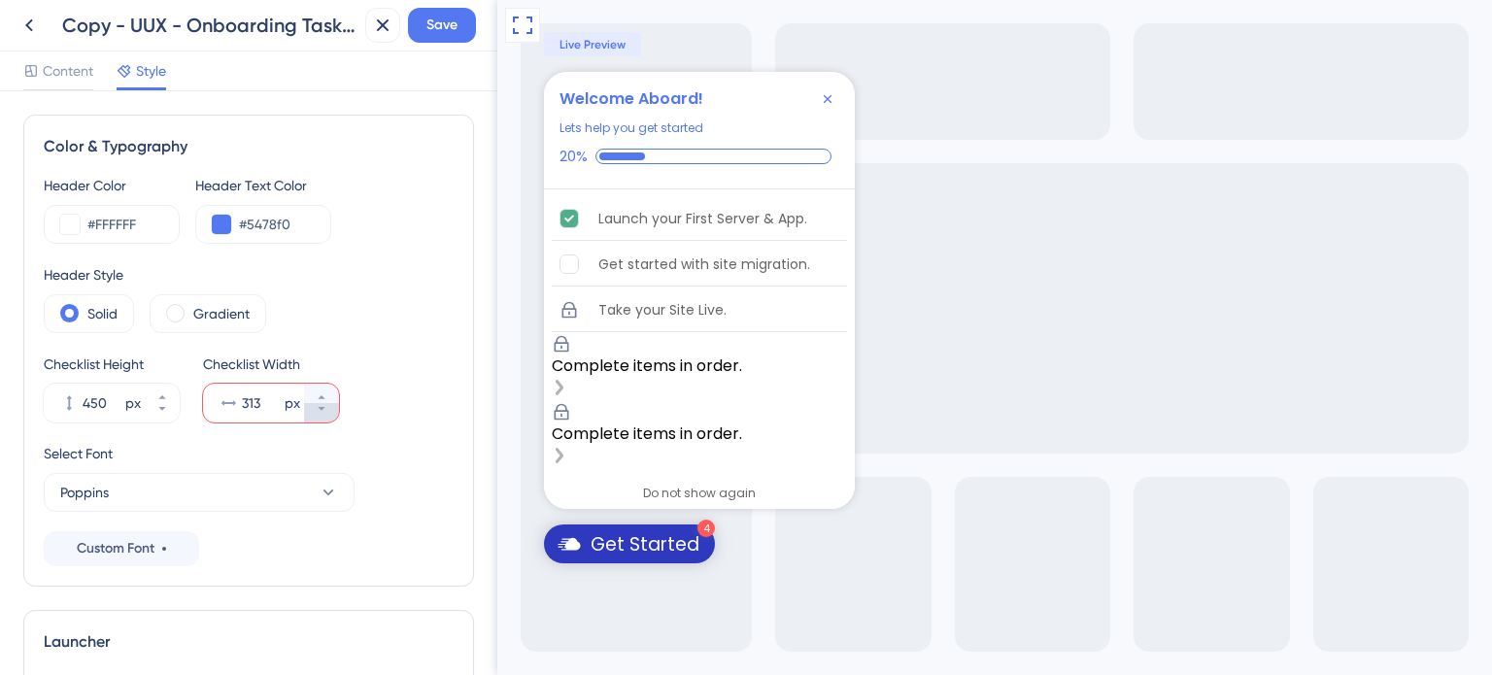
click at [318, 414] on icon at bounding box center [322, 409] width 12 height 12
click at [321, 395] on icon at bounding box center [321, 397] width 7 height 4
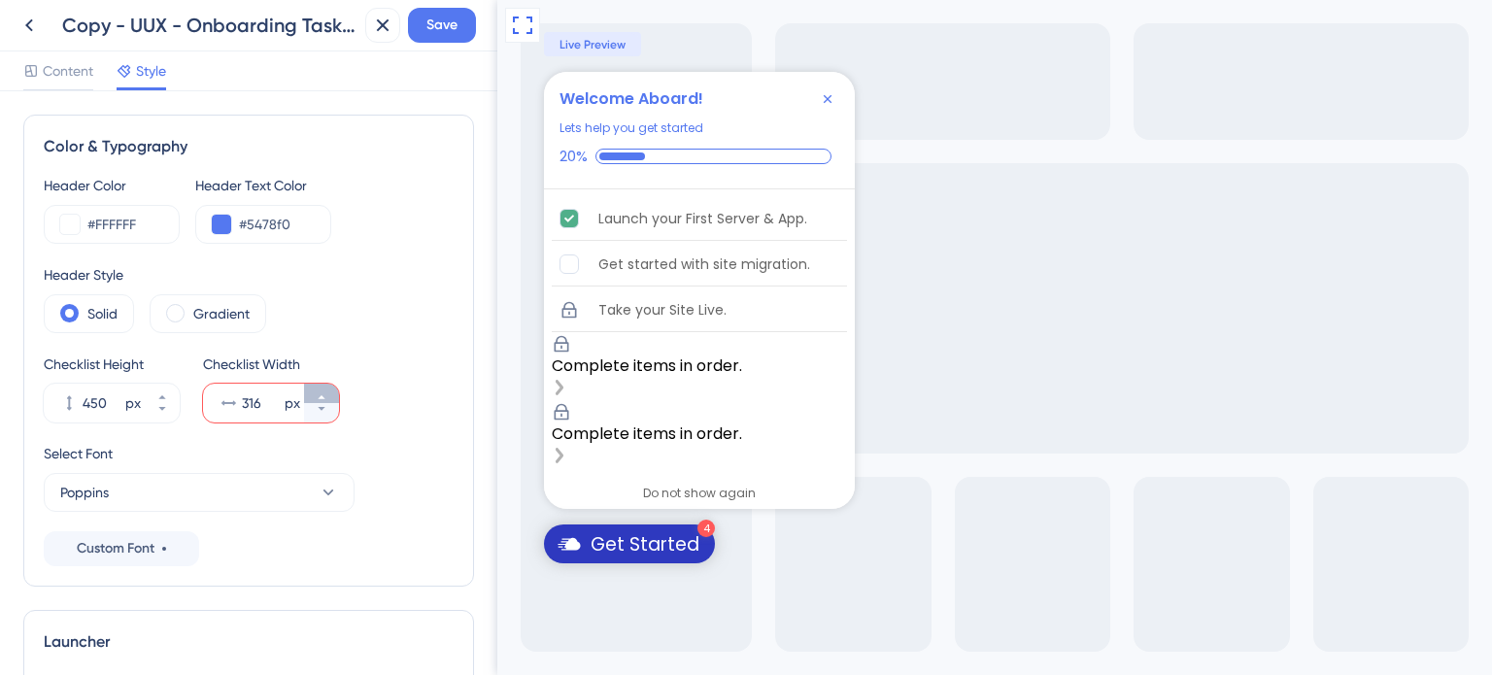
click at [321, 395] on icon at bounding box center [321, 397] width 7 height 4
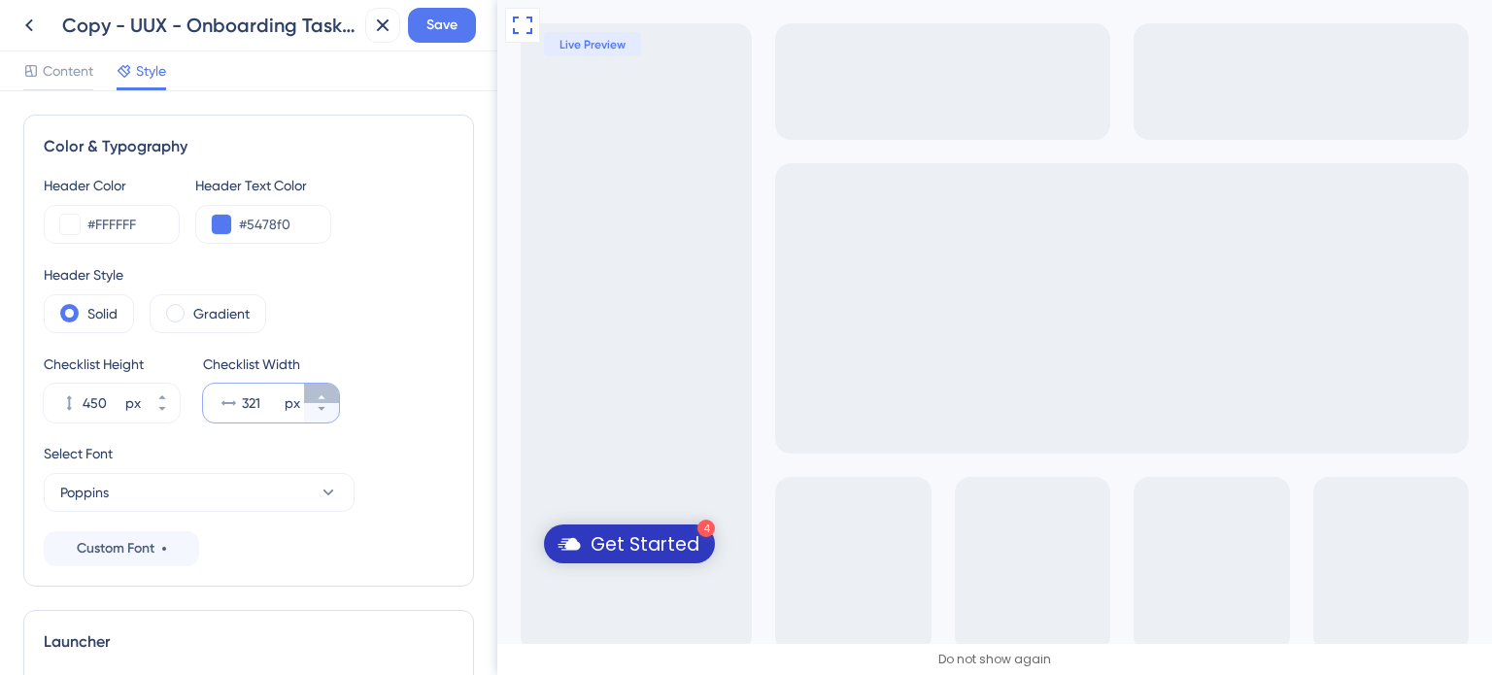
click at [321, 395] on icon at bounding box center [321, 397] width 7 height 4
click at [321, 413] on icon at bounding box center [322, 409] width 12 height 12
type input "320"
click at [159, 416] on button "442 px" at bounding box center [162, 412] width 35 height 19
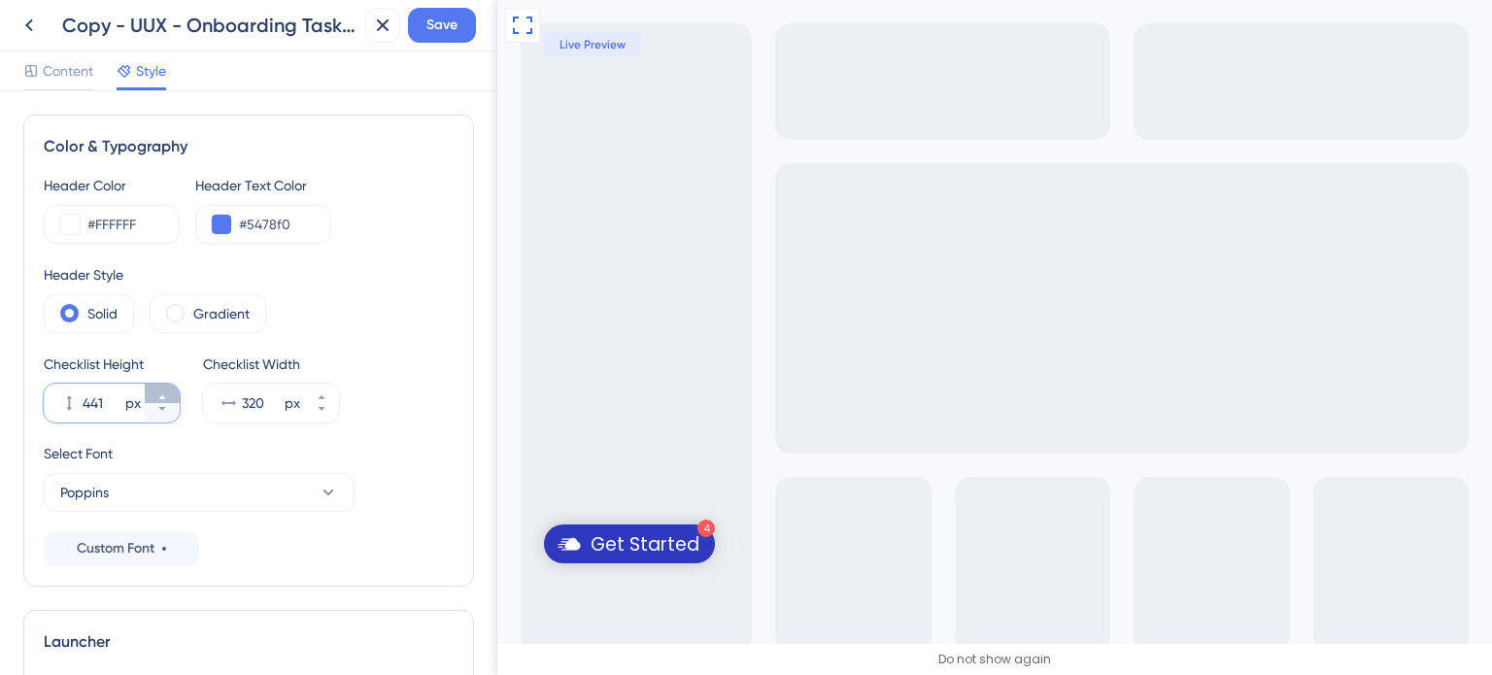
click at [163, 390] on button "441 px" at bounding box center [162, 393] width 35 height 19
click at [163, 390] on button "451 px" at bounding box center [162, 393] width 35 height 19
click at [167, 412] on icon at bounding box center [162, 409] width 12 height 12
type input "450"
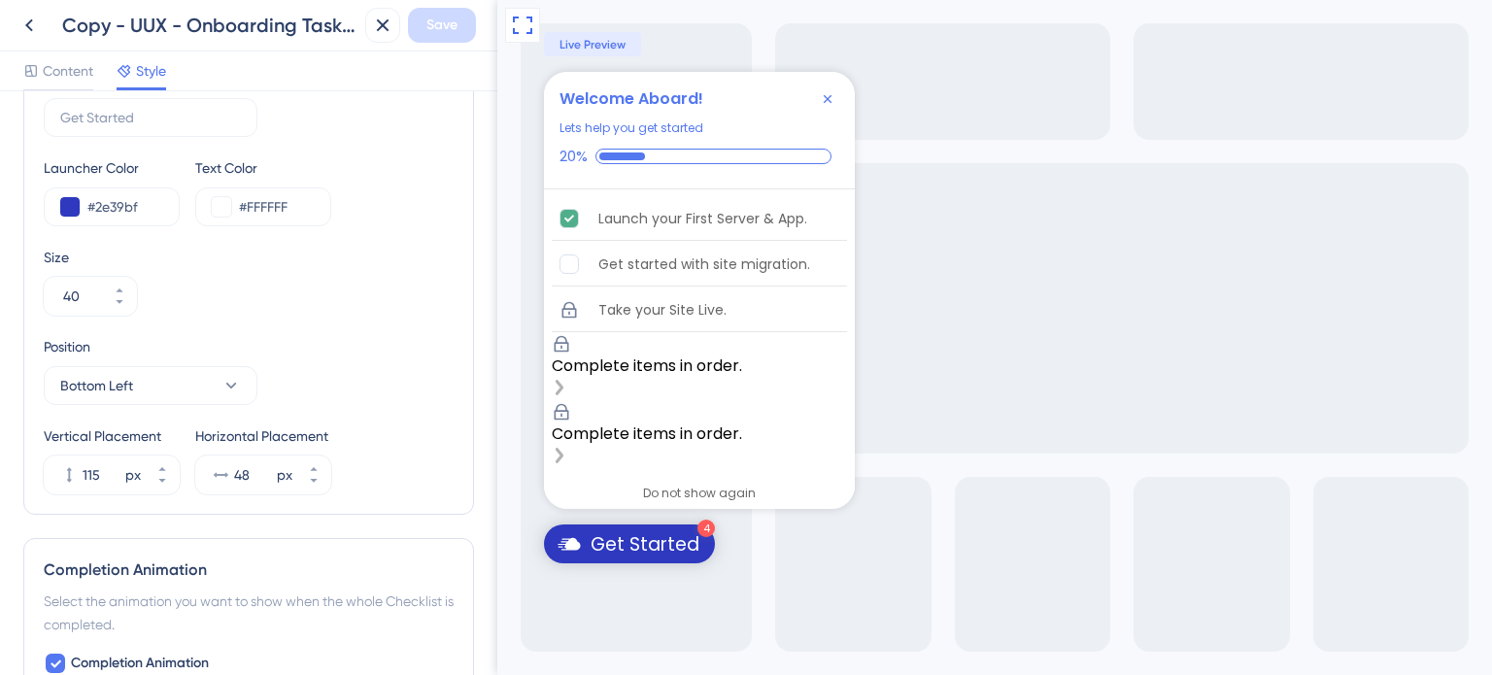
scroll to position [871, 0]
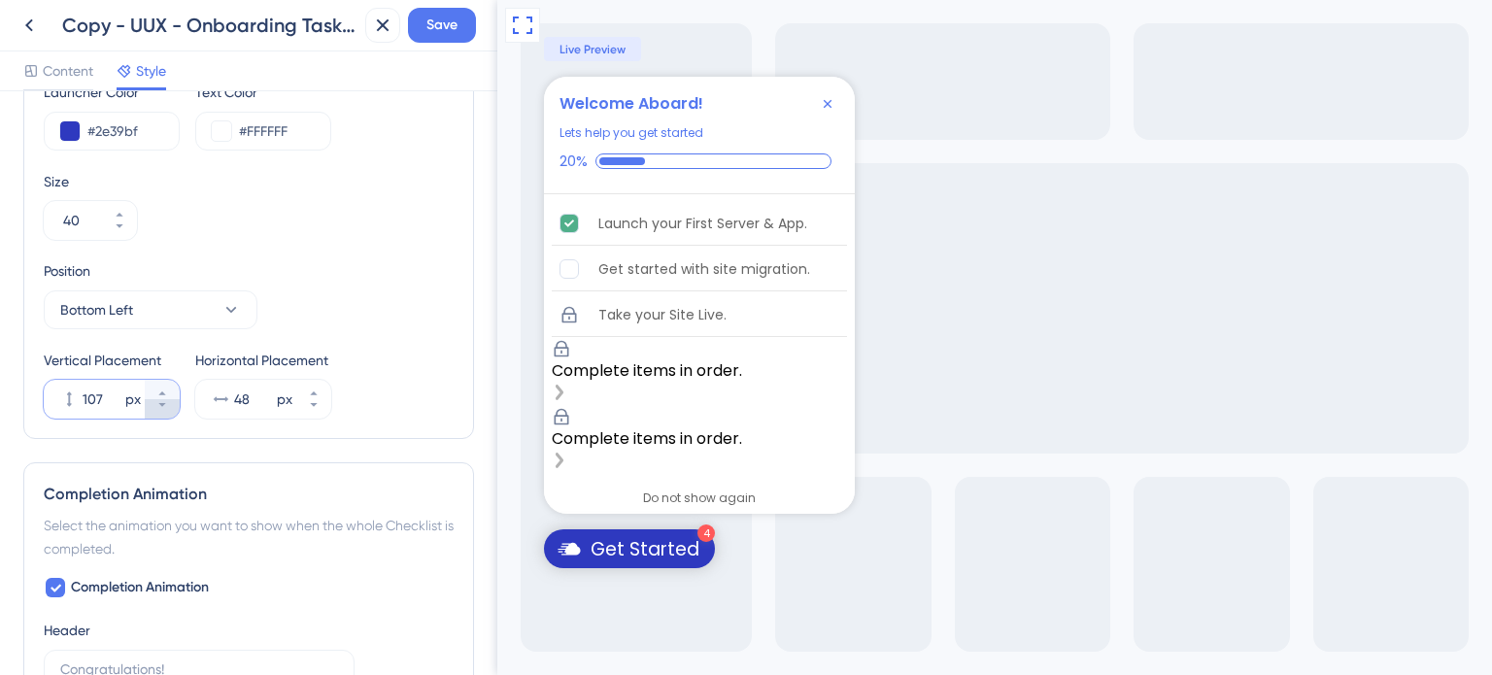
click at [172, 405] on button "107 px" at bounding box center [162, 408] width 35 height 19
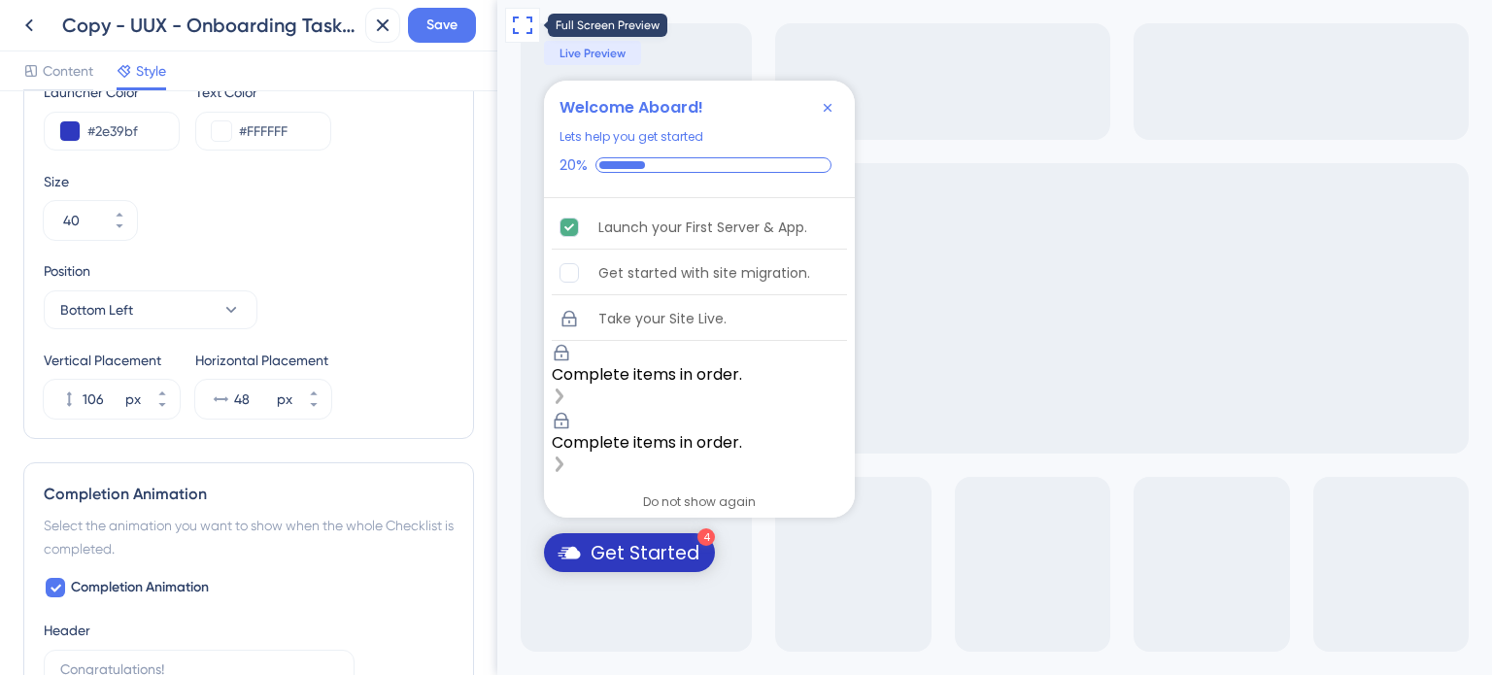
click at [524, 27] on icon at bounding box center [522, 25] width 23 height 23
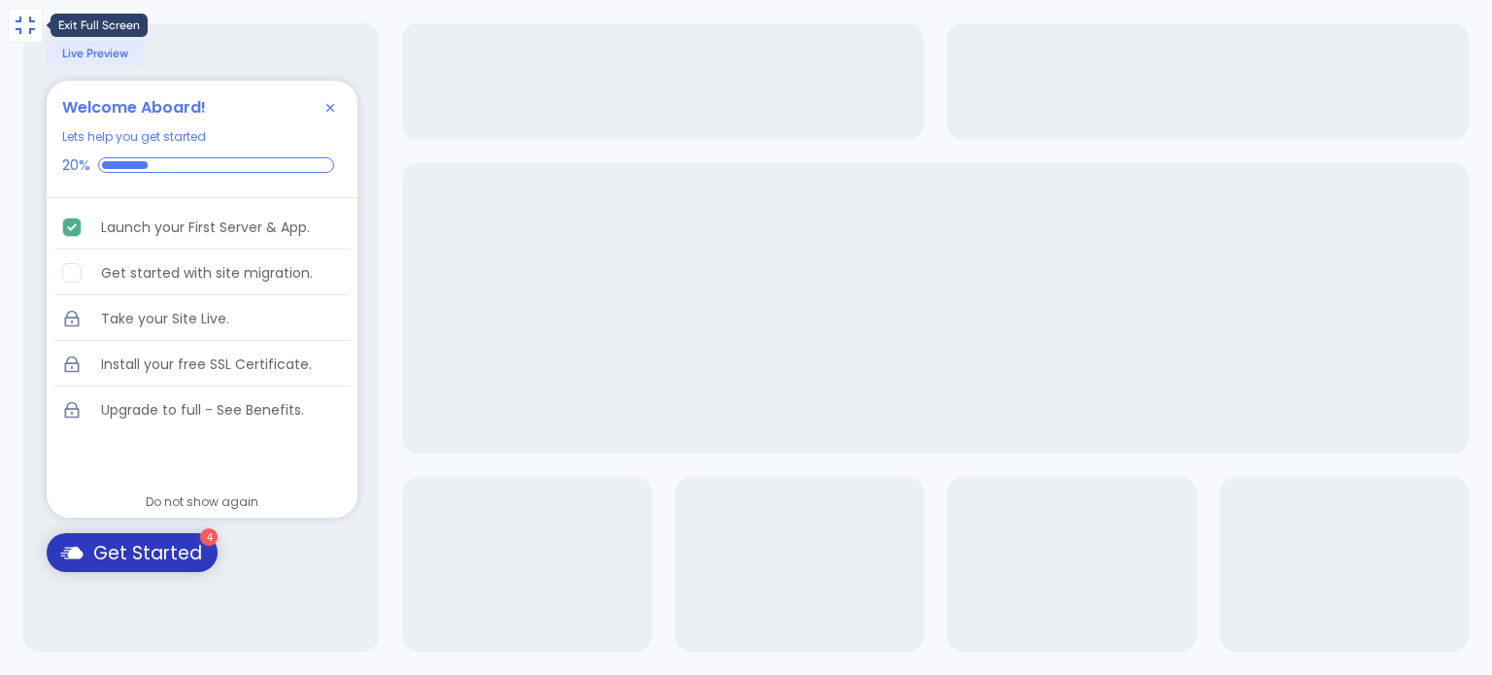
click at [28, 24] on icon at bounding box center [25, 25] width 23 height 23
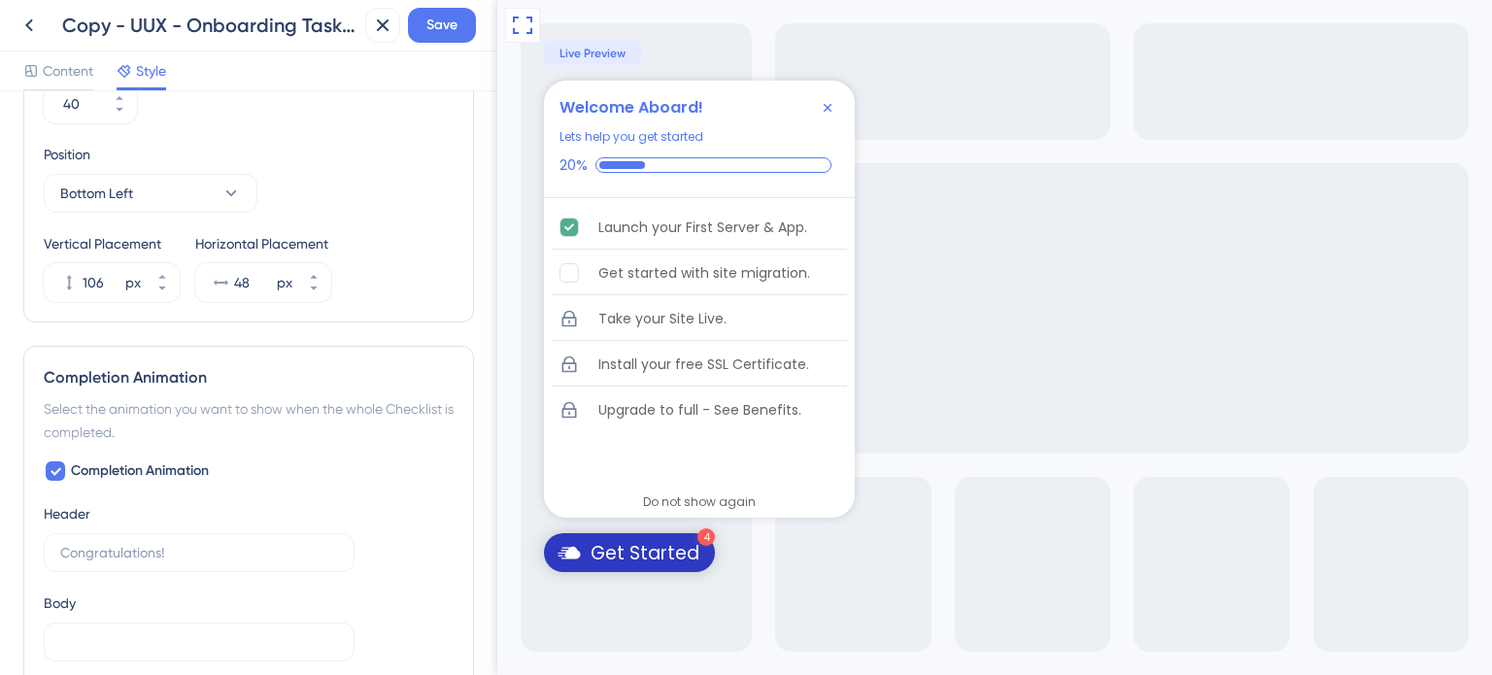
scroll to position [902, 0]
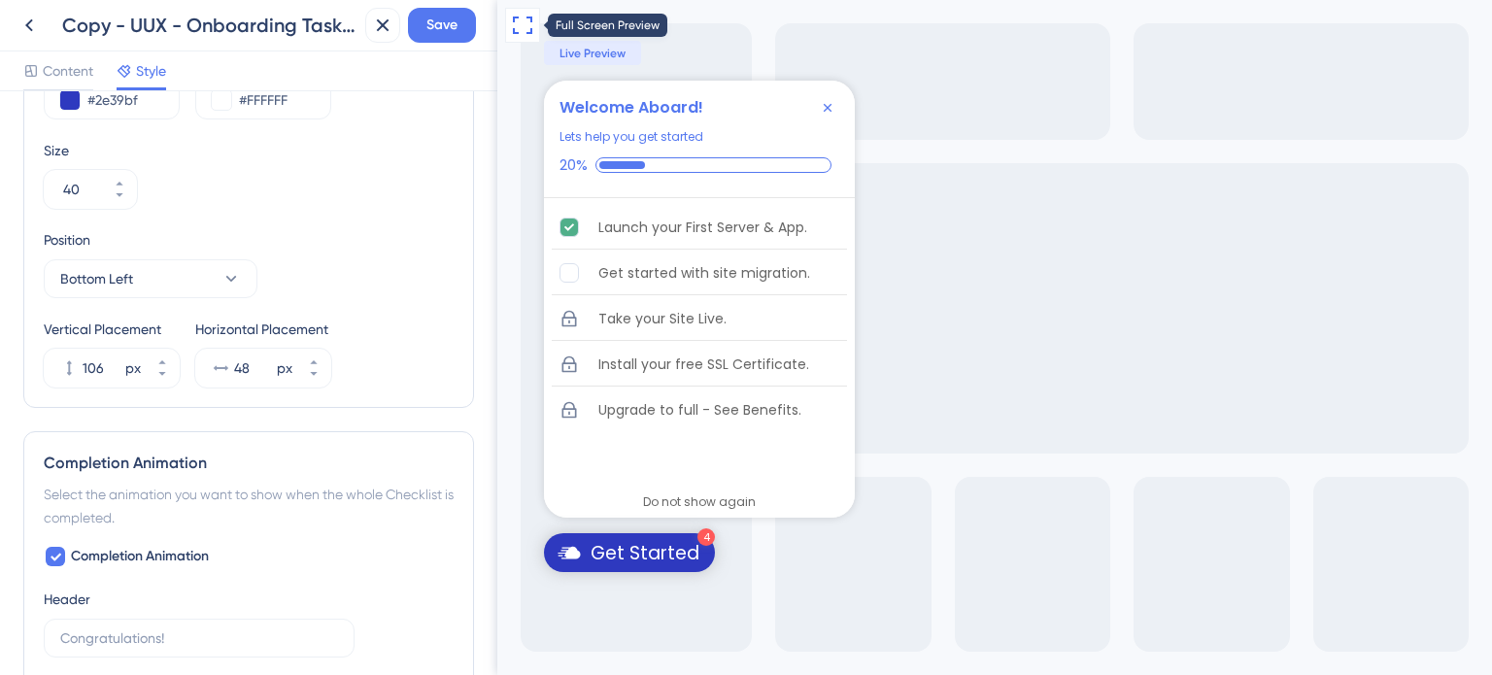
click at [515, 28] on icon at bounding box center [522, 25] width 23 height 23
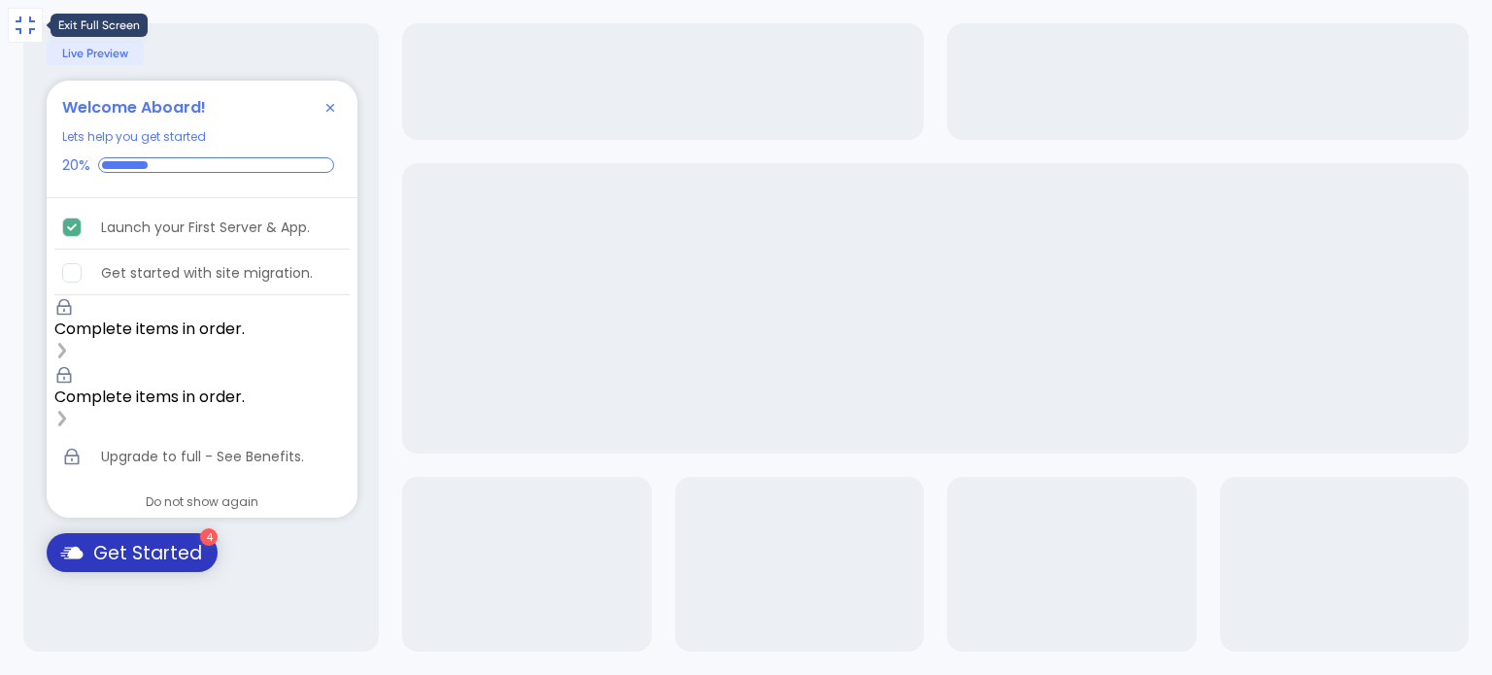
click at [31, 24] on icon at bounding box center [25, 25] width 23 height 23
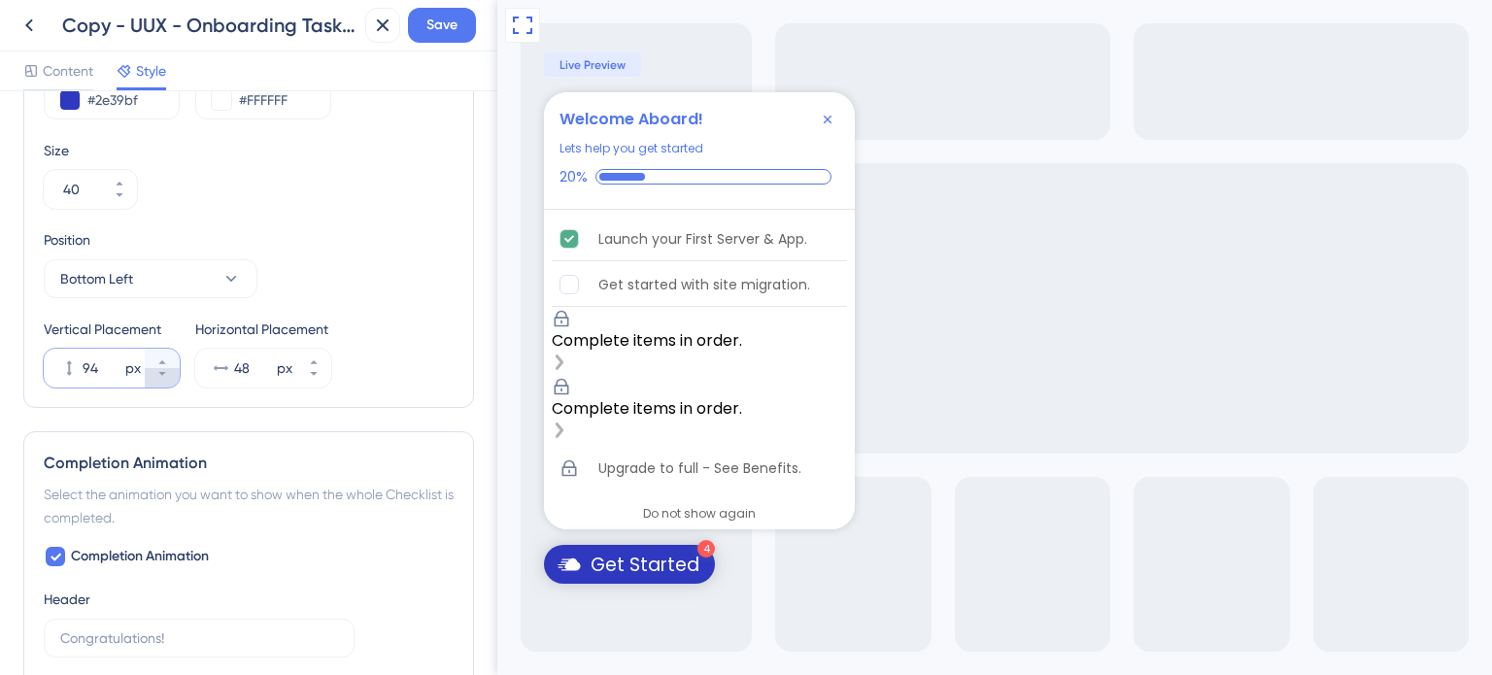
click at [167, 376] on button "94 px" at bounding box center [162, 377] width 35 height 19
type input "92"
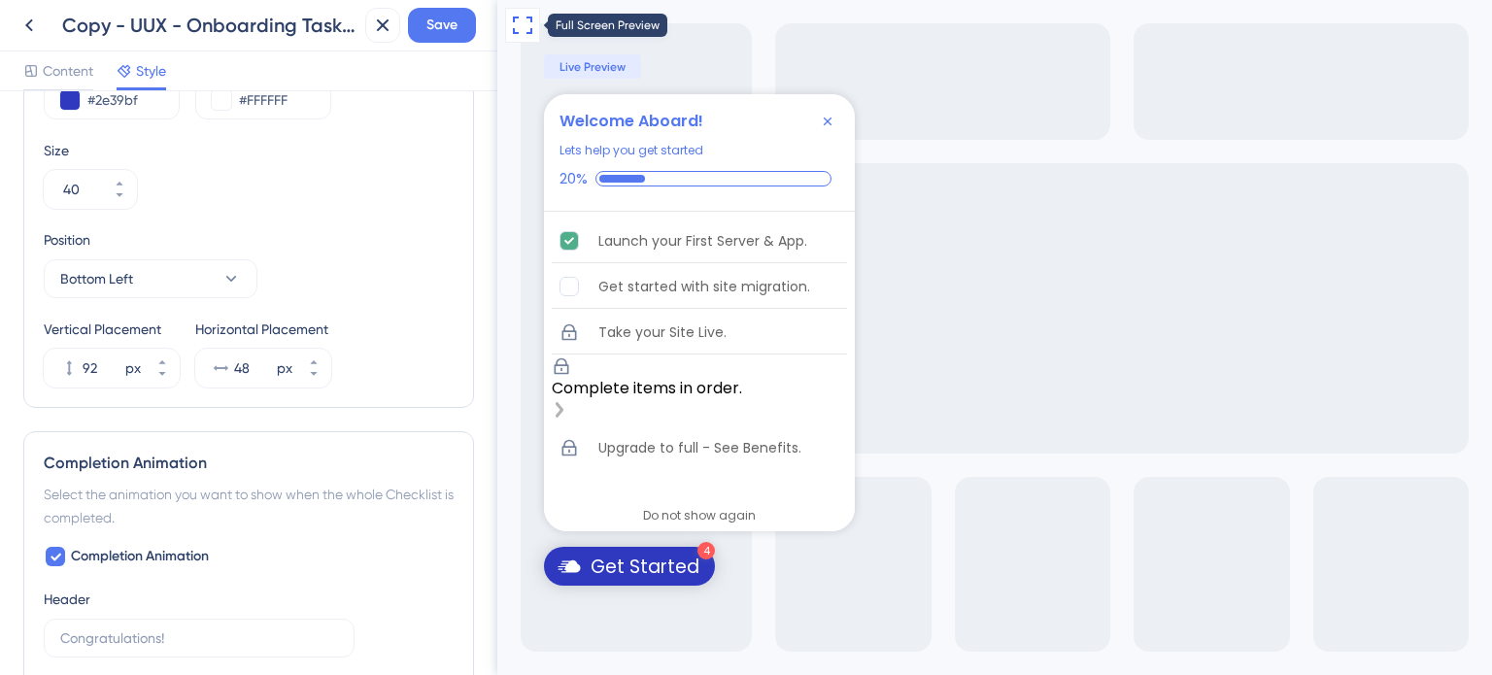
click at [527, 31] on icon at bounding box center [522, 25] width 23 height 23
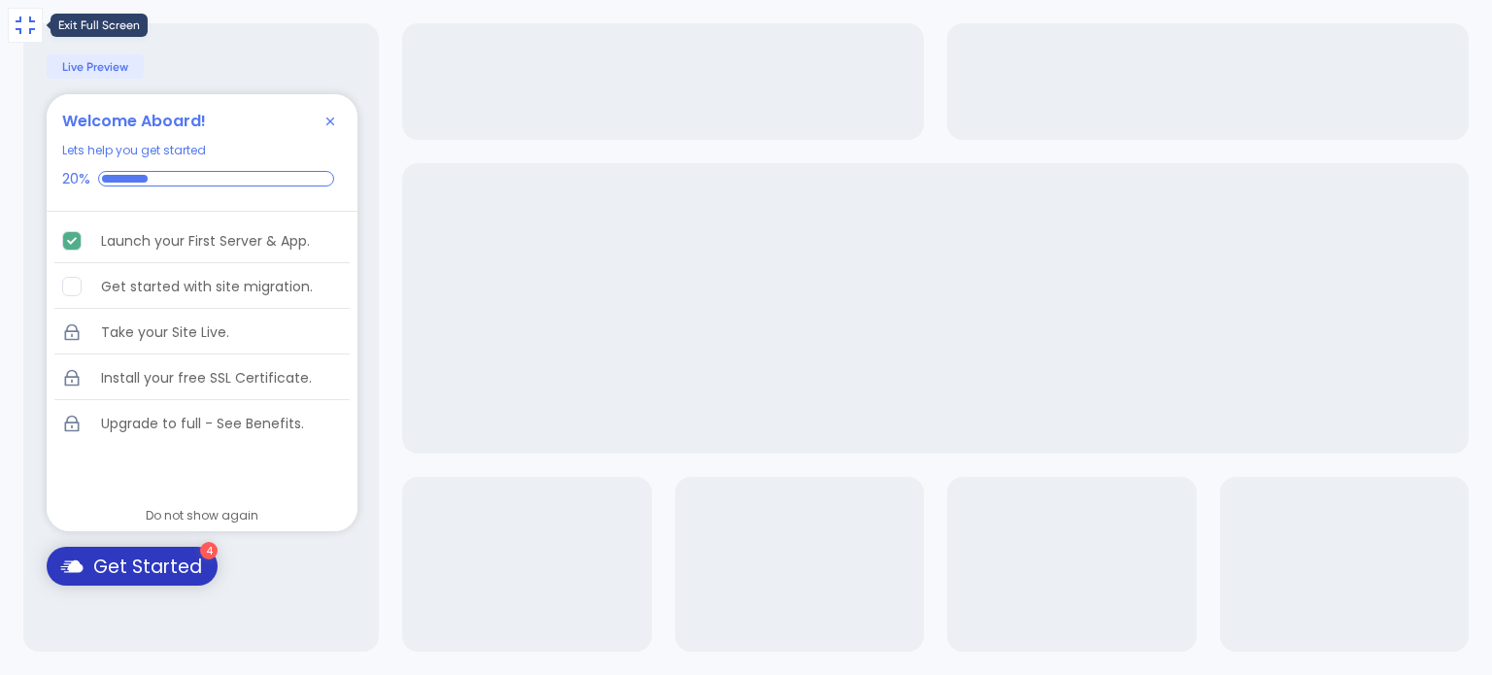
click at [21, 30] on icon at bounding box center [25, 25] width 23 height 23
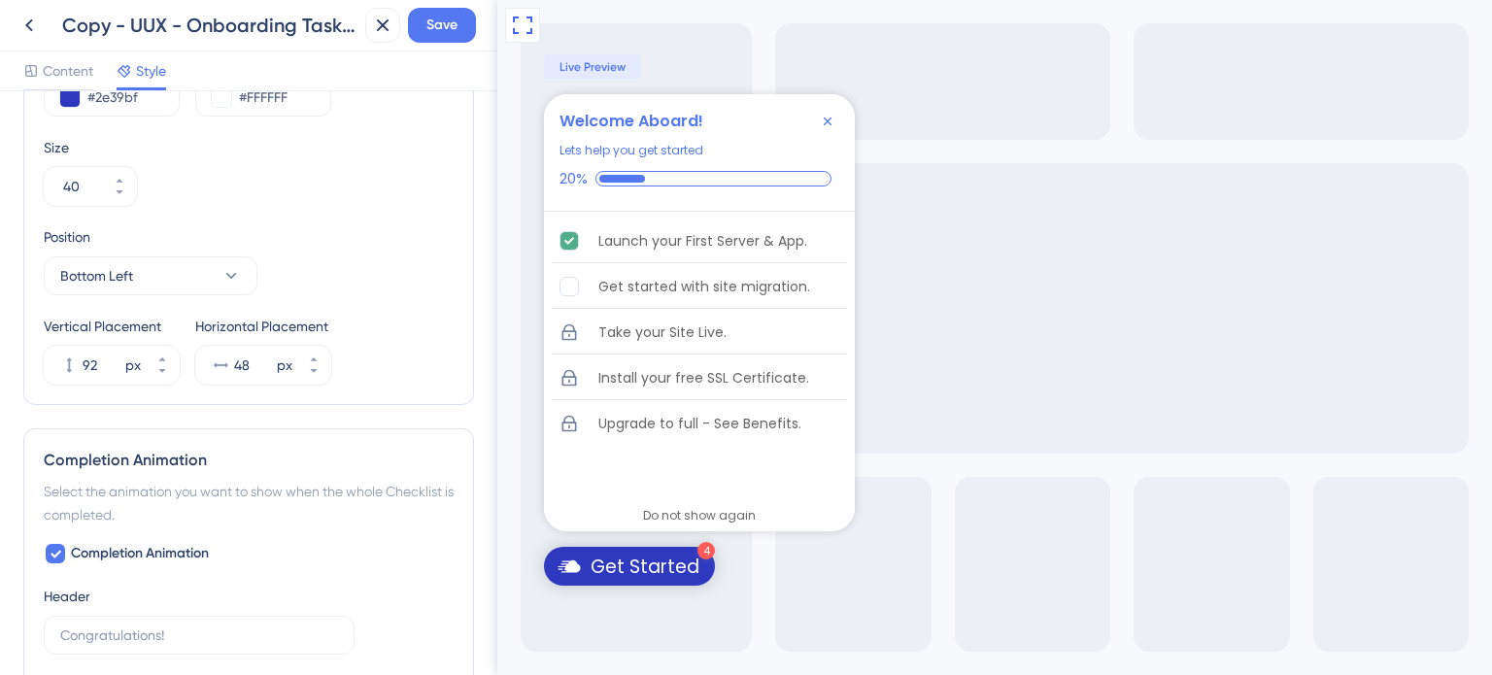
scroll to position [898, 0]
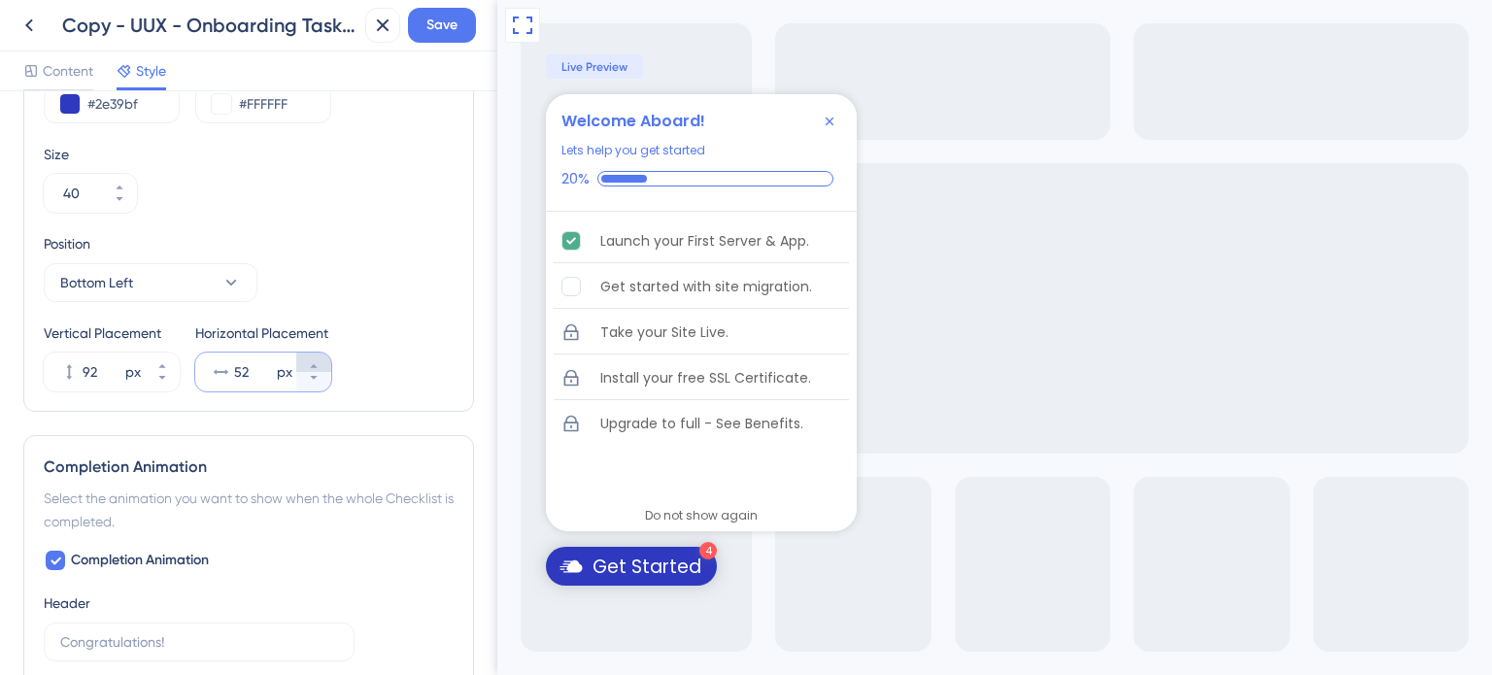
click at [309, 366] on icon at bounding box center [314, 366] width 12 height 12
type input "53"
click at [518, 24] on icon at bounding box center [522, 25] width 23 height 23
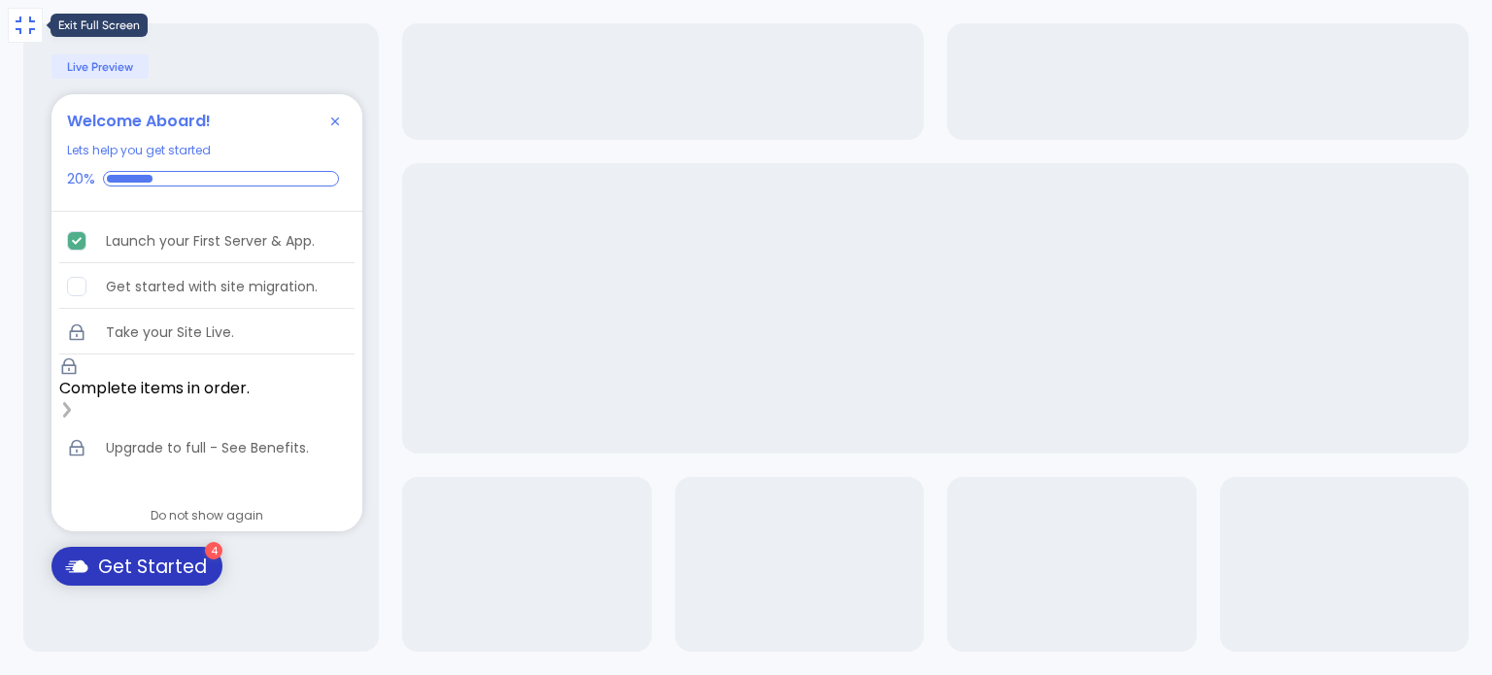
click at [20, 26] on icon at bounding box center [25, 25] width 23 height 23
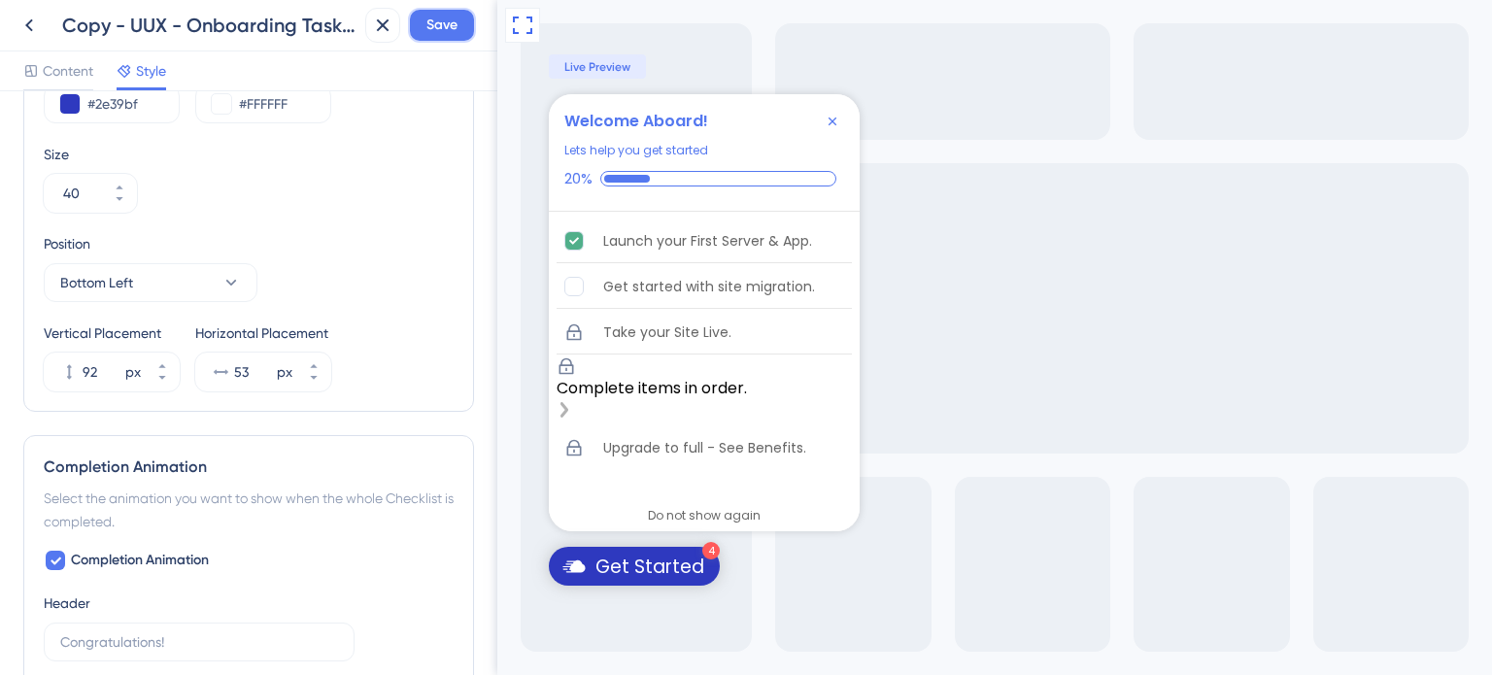
click at [460, 34] on button "Save" at bounding box center [442, 25] width 68 height 35
click at [839, 120] on icon "Close Checklist" at bounding box center [833, 122] width 16 height 16
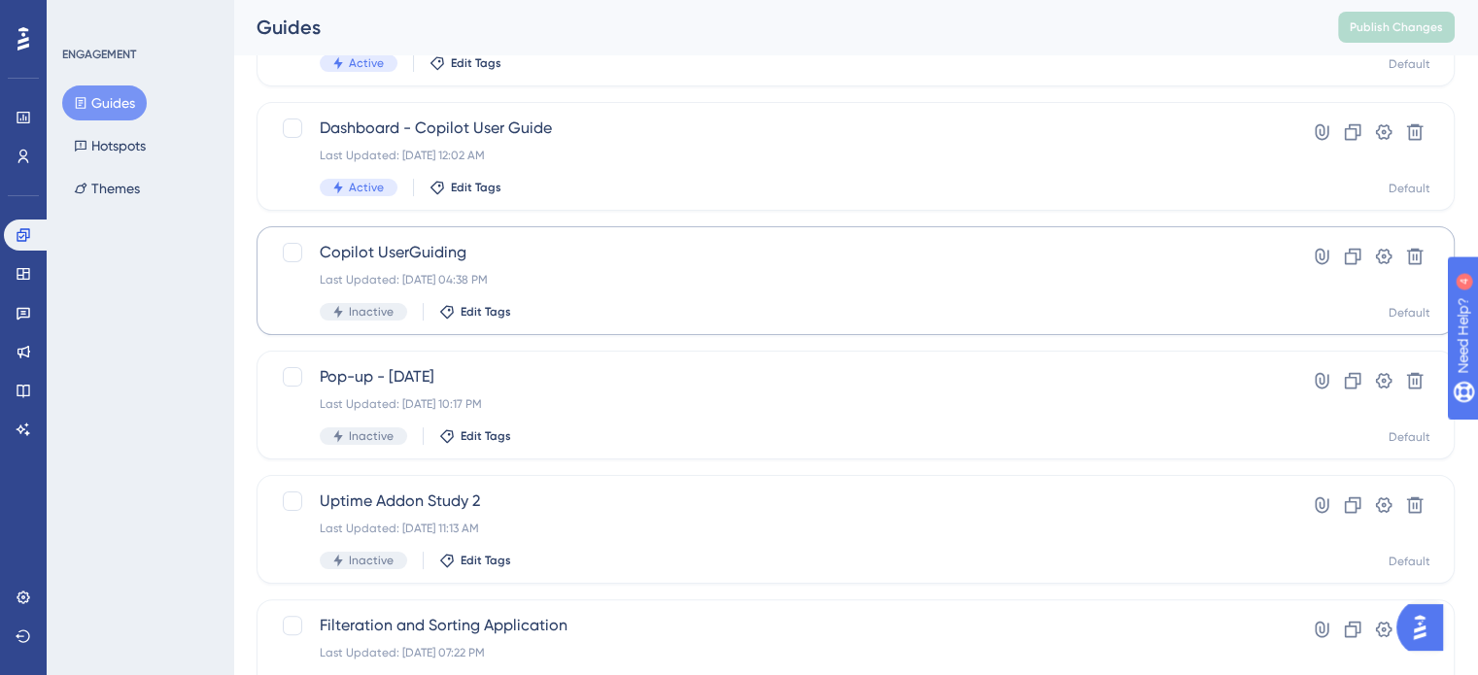
scroll to position [326, 0]
